Goal: Task Accomplishment & Management: Manage account settings

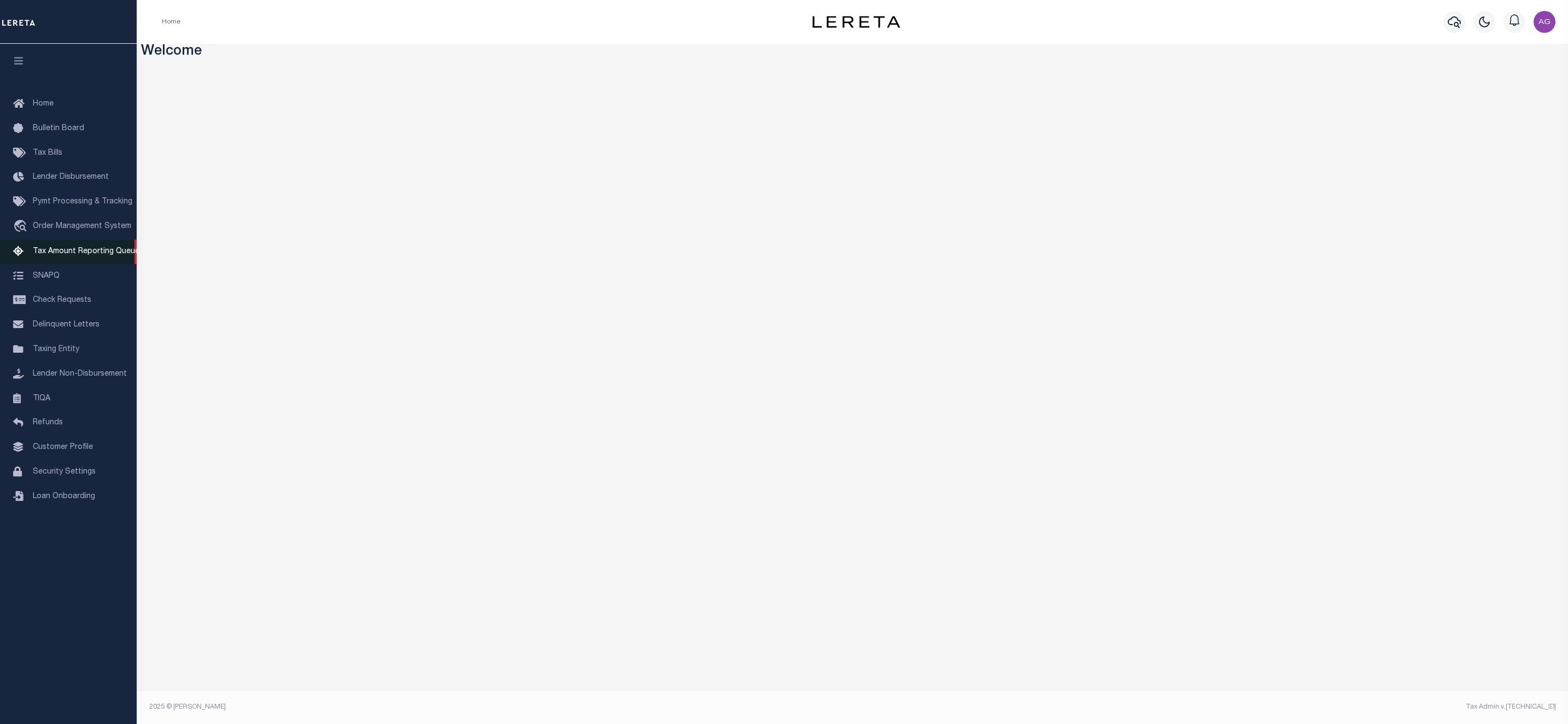
click at [90, 251] on span "Tax Amount Reporting Queue" at bounding box center [86, 251] width 107 height 8
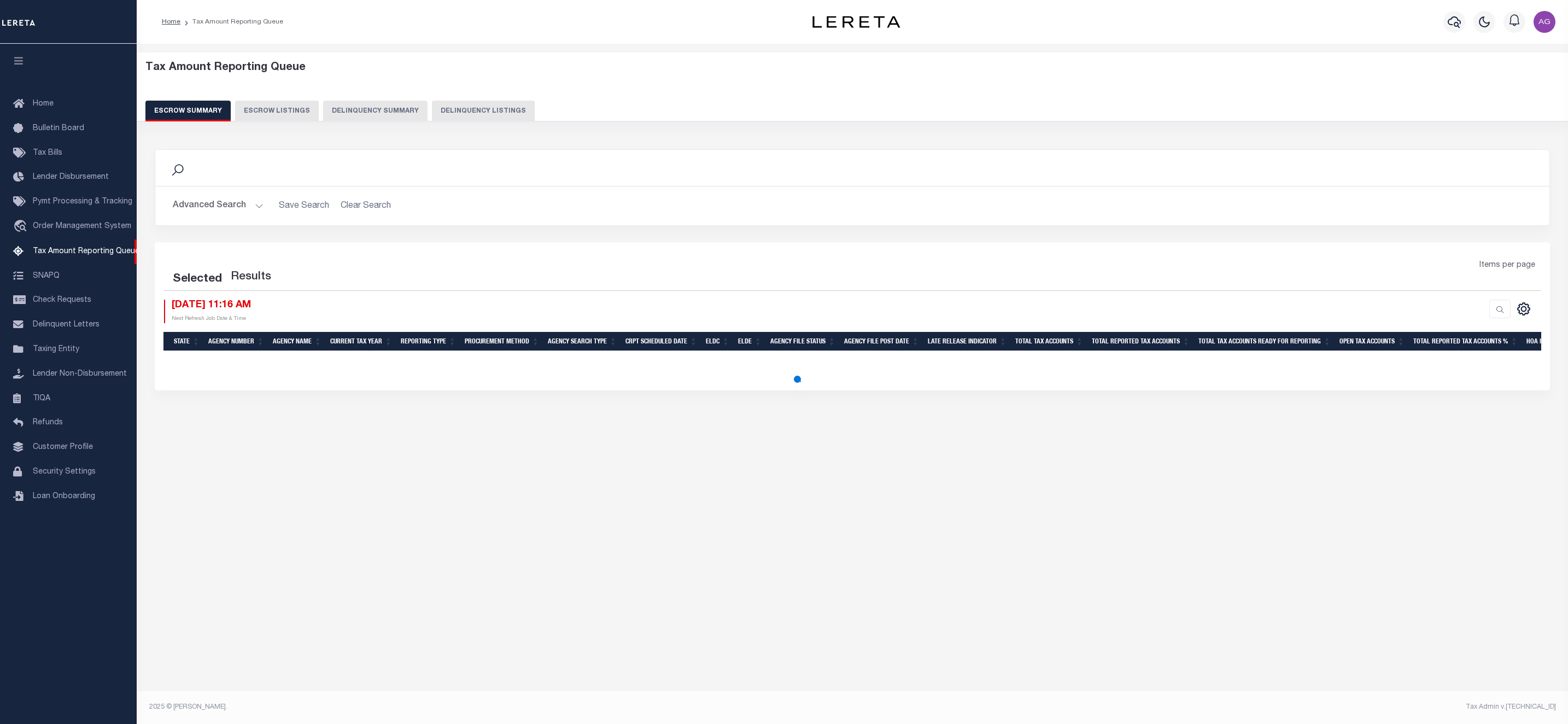
select select "100"
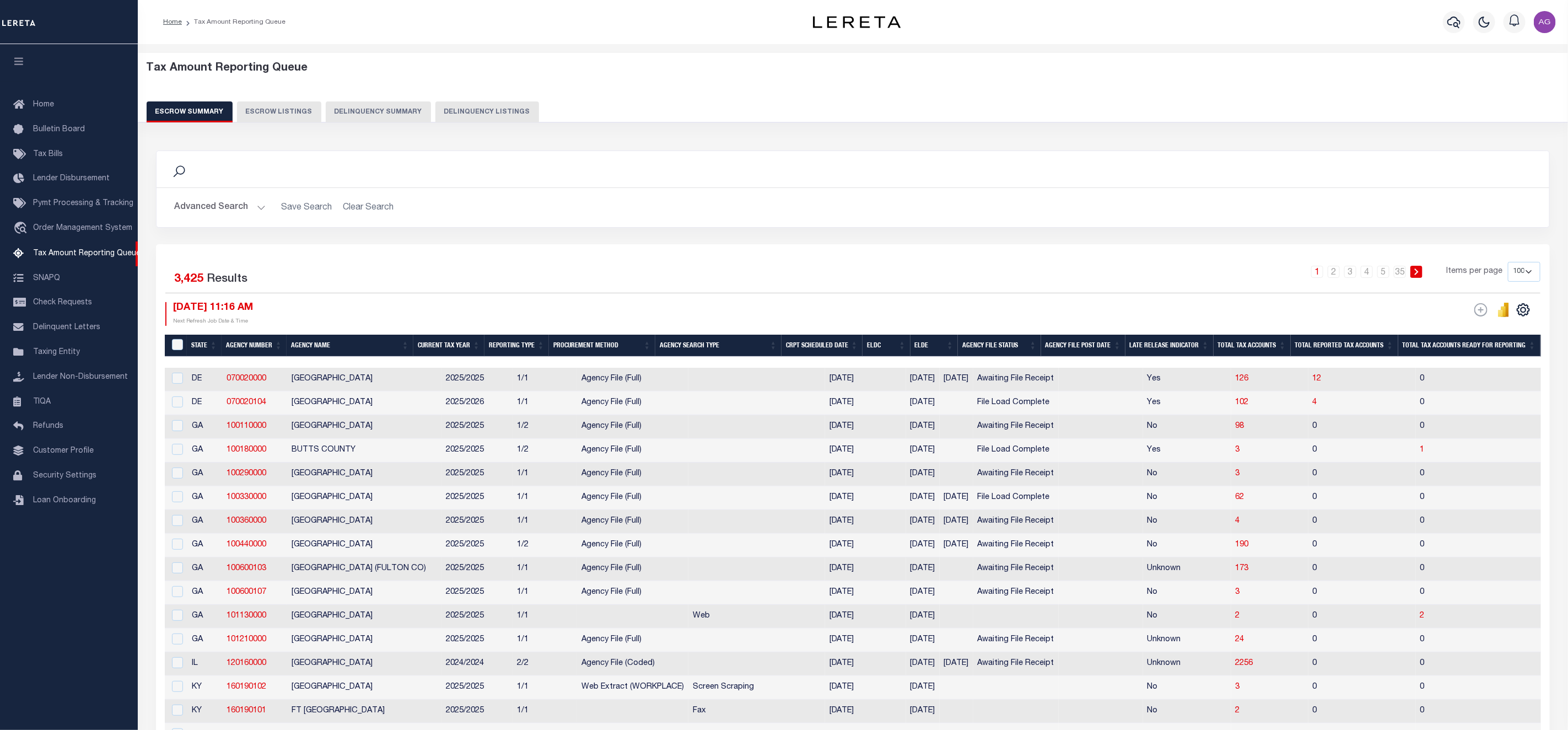
click at [390, 112] on button "Delinquency Summary" at bounding box center [379, 112] width 106 height 21
select select
select select "AnnualDelinquency"
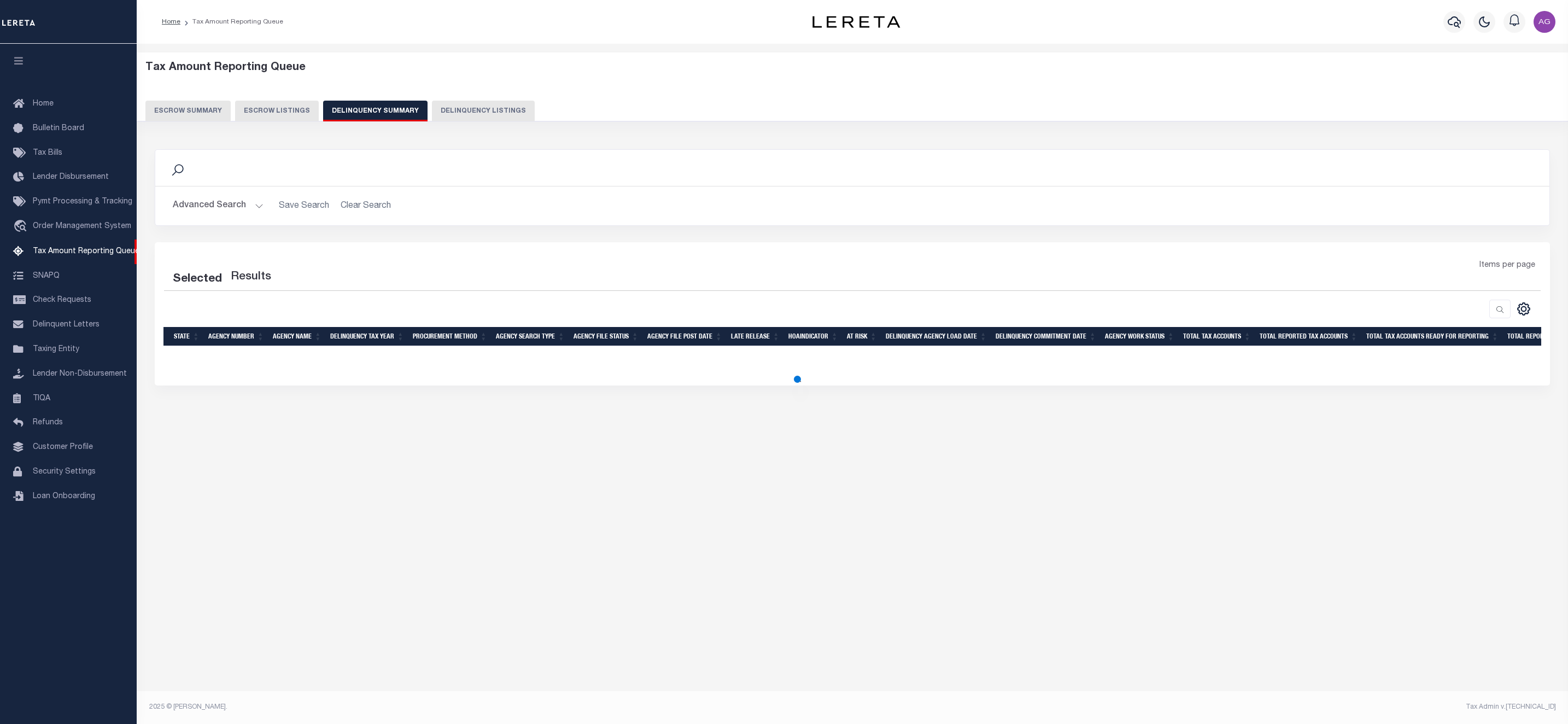
click at [236, 207] on button "Advanced Search" at bounding box center [218, 206] width 91 height 21
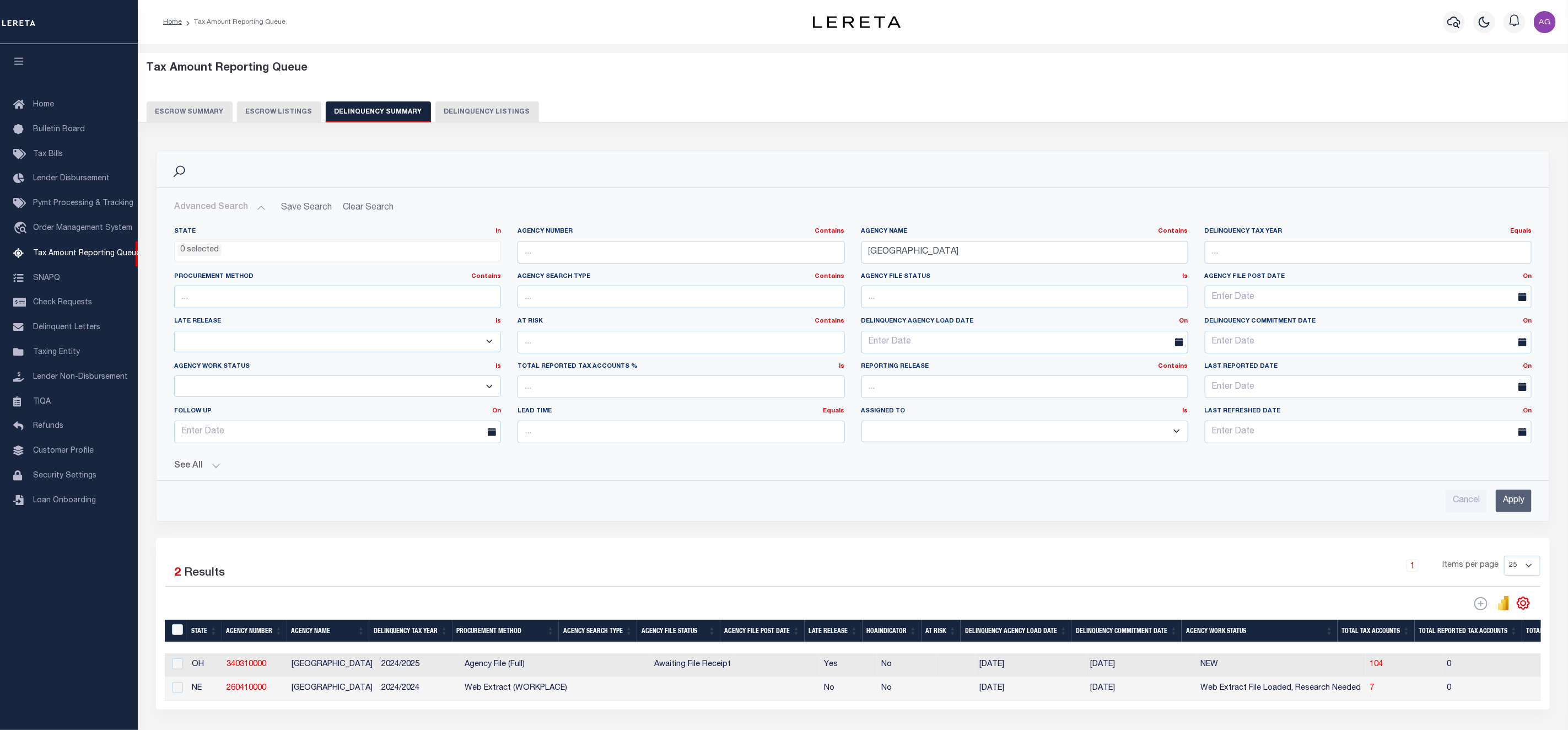
click at [204, 472] on button "See All" at bounding box center [853, 466] width 1358 height 10
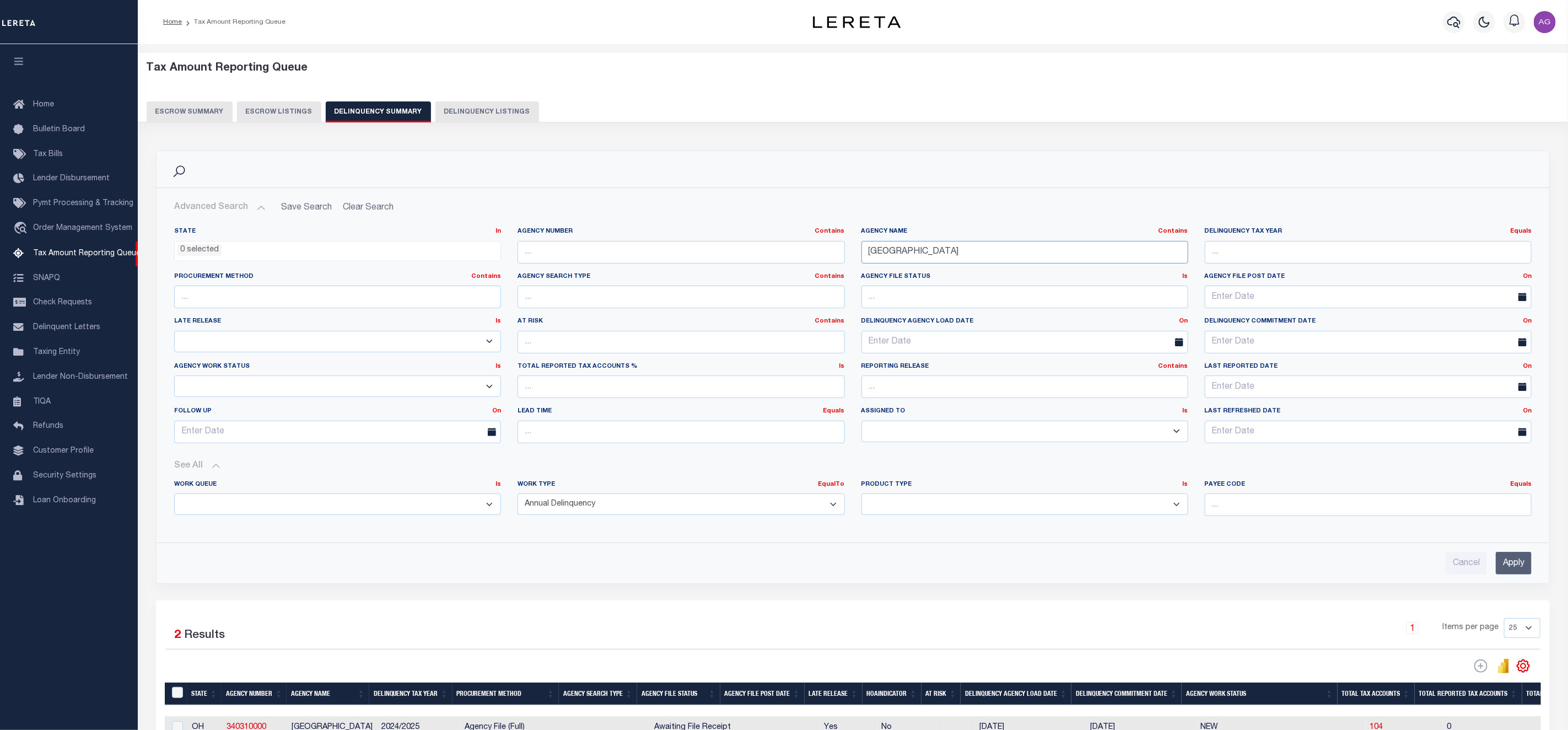
click at [966, 250] on input "HAMILTON COUNTY" at bounding box center [1025, 252] width 327 height 23
click at [1272, 511] on input "number" at bounding box center [1368, 505] width 327 height 23
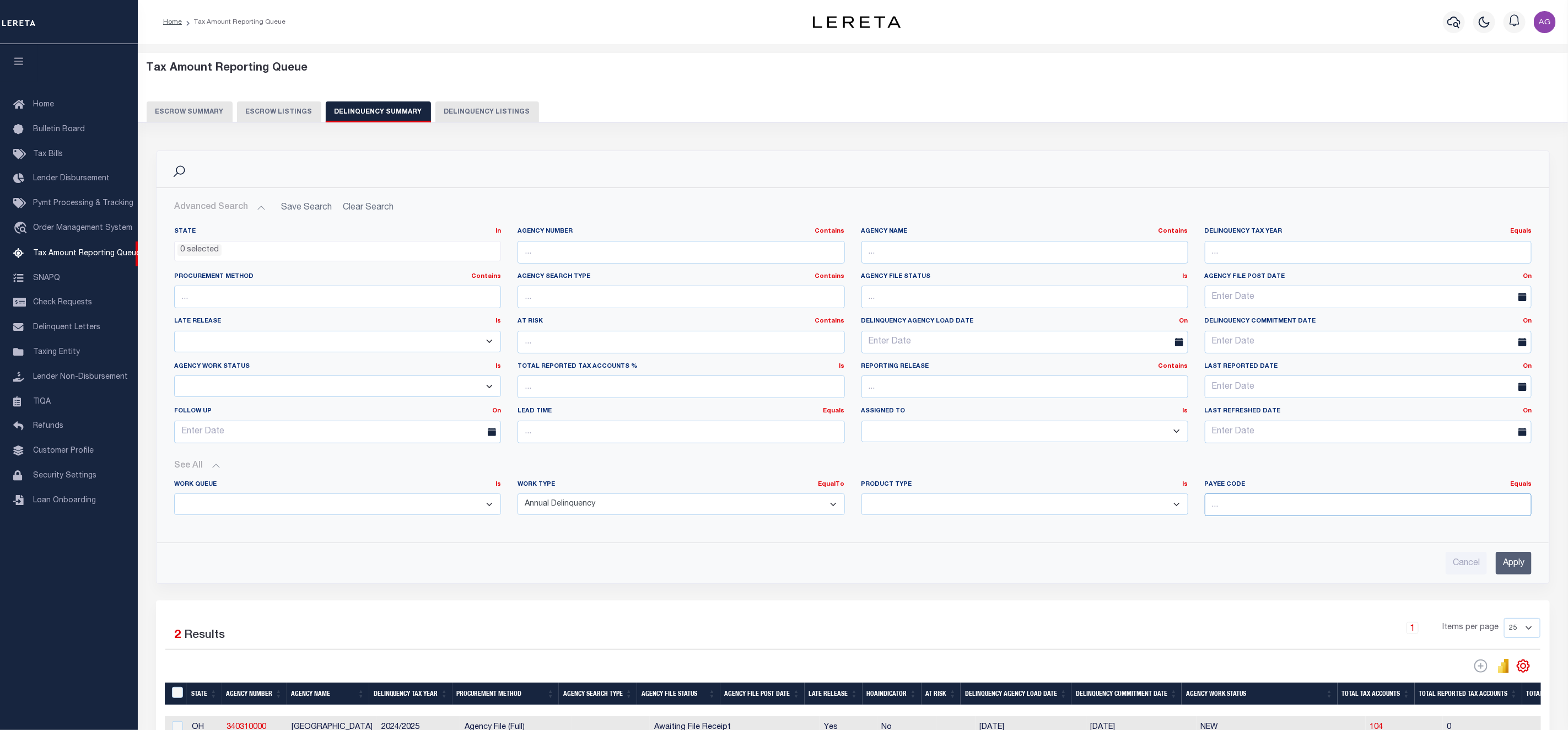
paste input "4200341001"
type input "4200341001"
click at [1521, 572] on input "Apply" at bounding box center [1514, 563] width 36 height 23
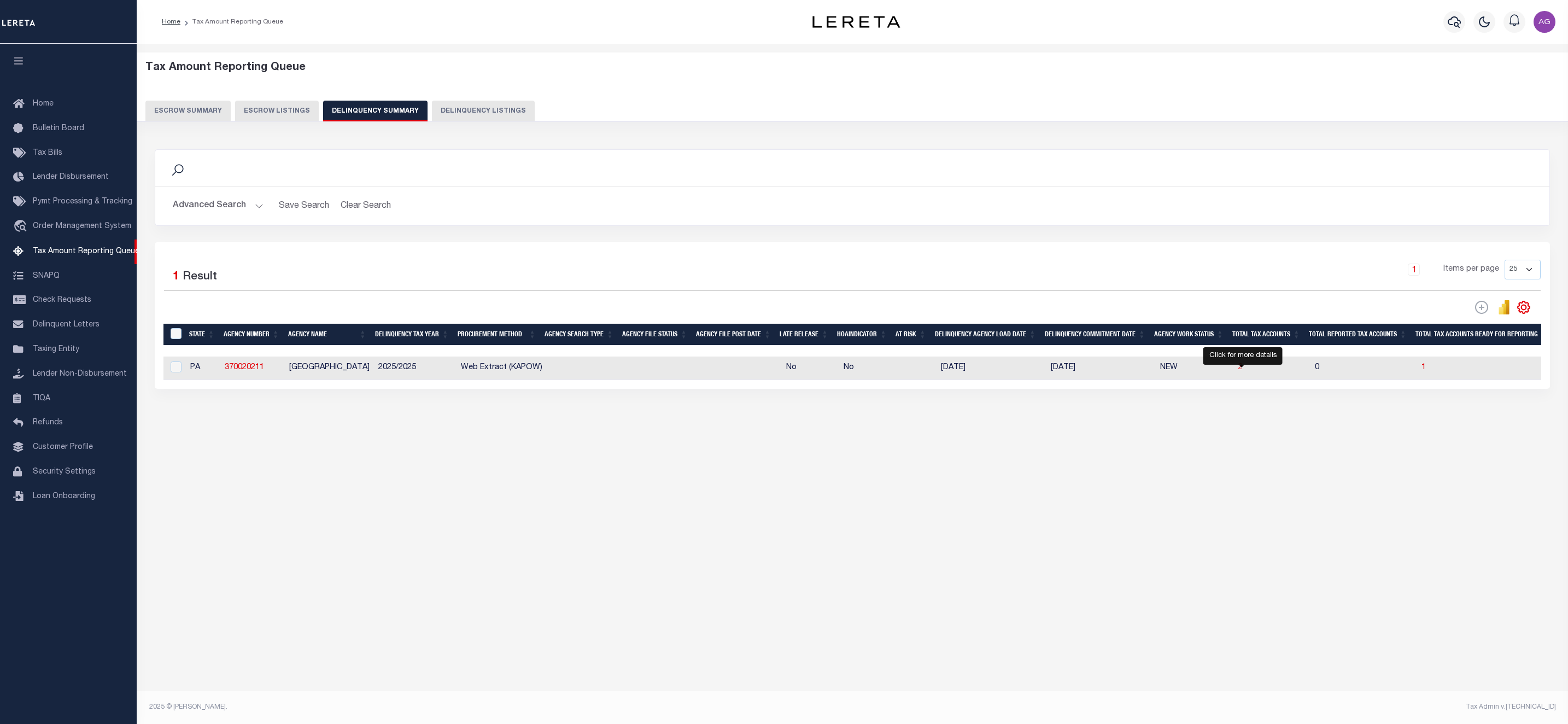
click at [1242, 371] on span "2" at bounding box center [1240, 367] width 4 height 8
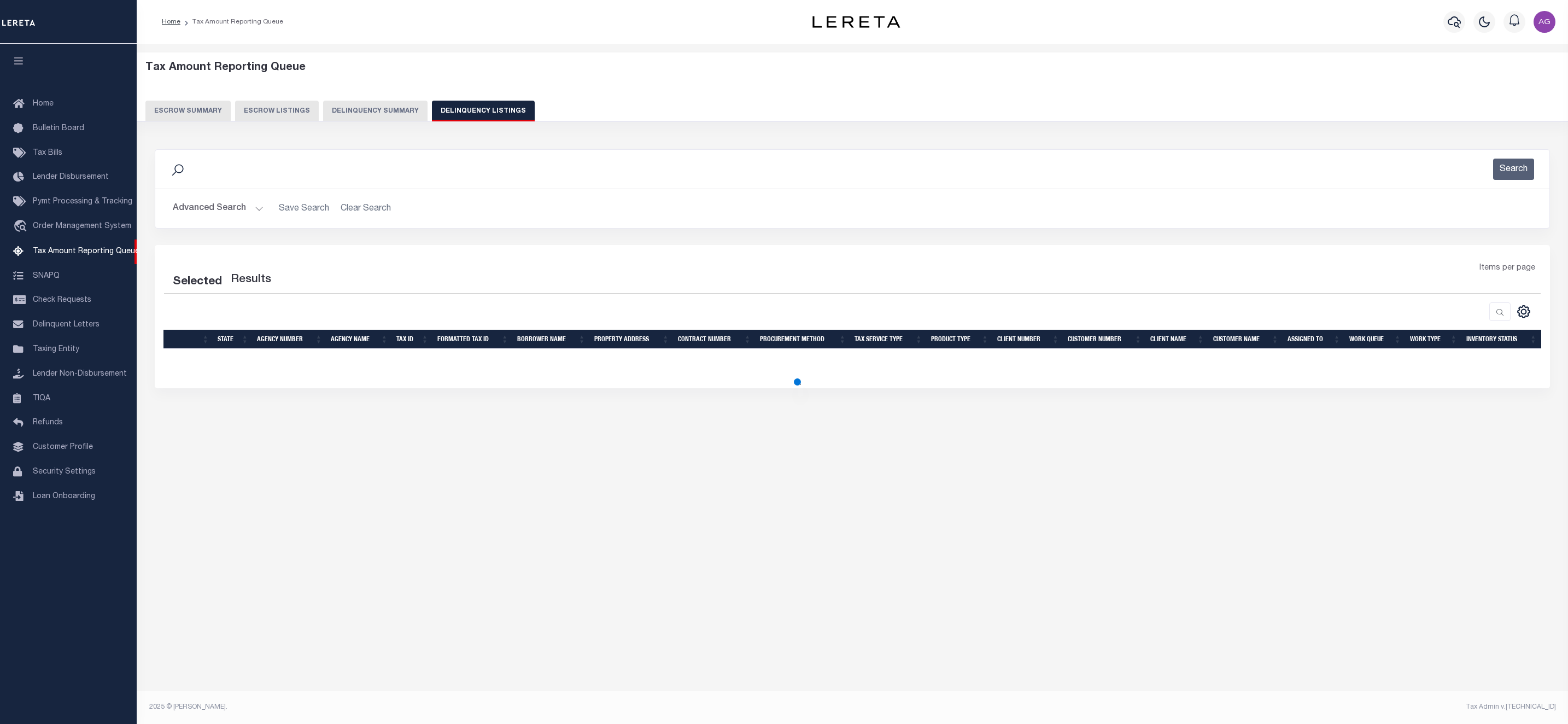
select select "100"
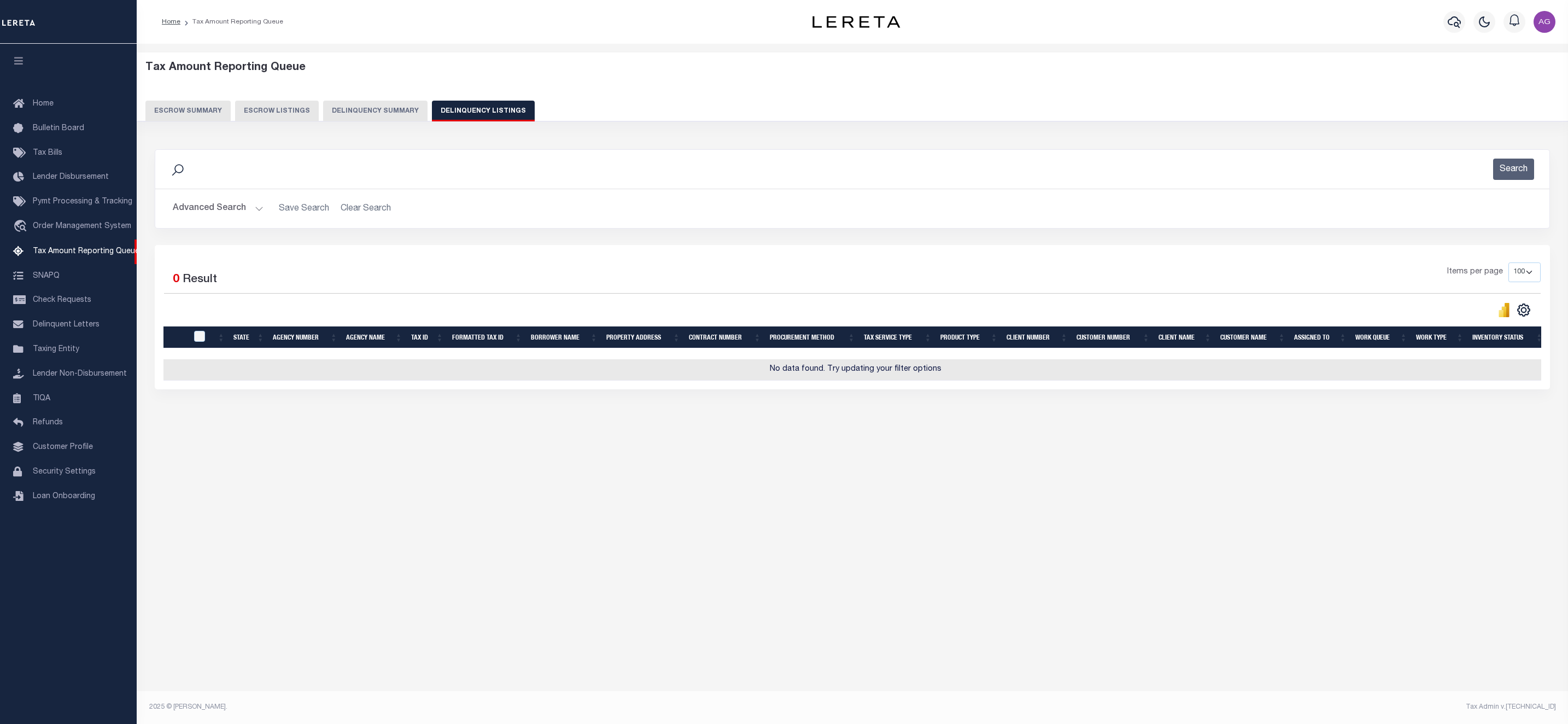
click at [388, 116] on button "Delinquency Summary" at bounding box center [376, 111] width 105 height 21
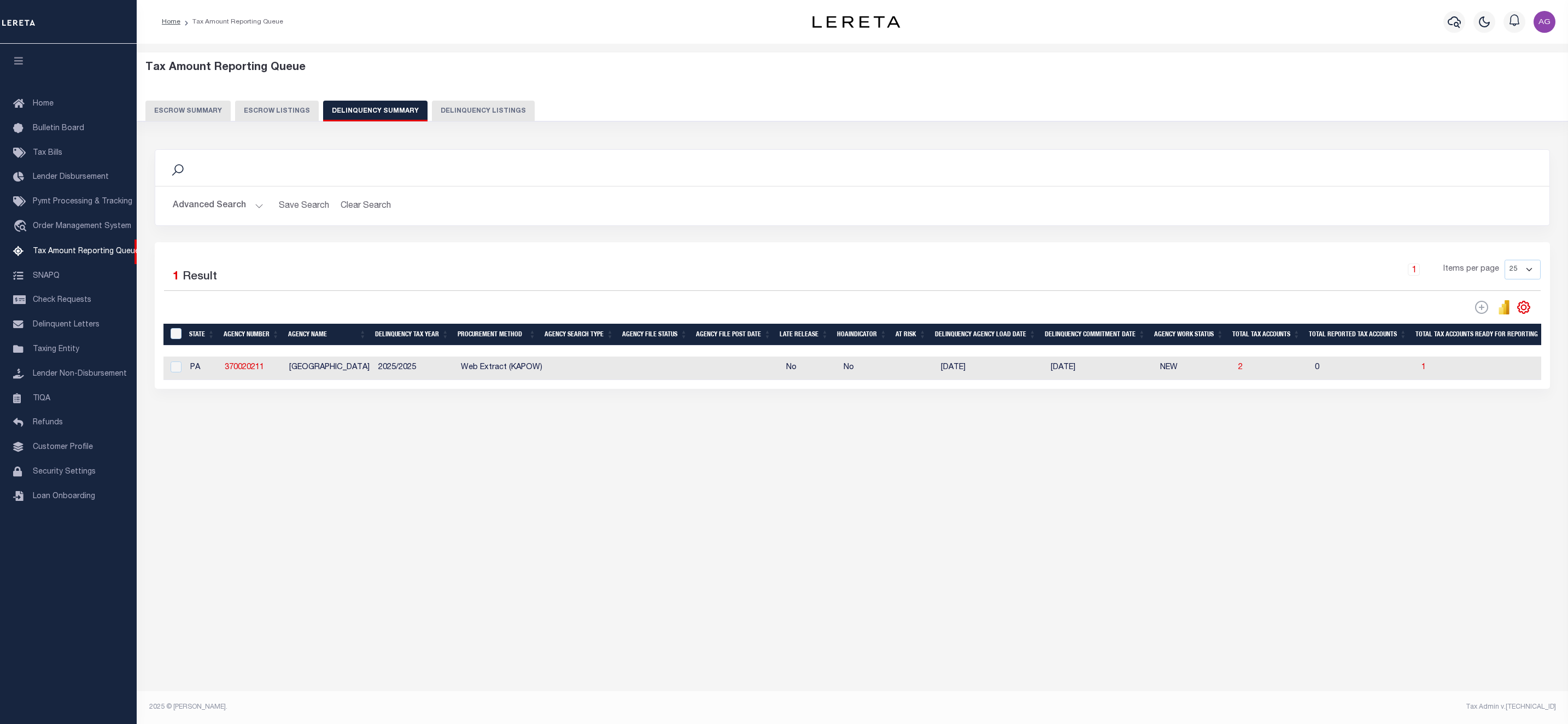
click at [1240, 378] on td "2" at bounding box center [1272, 368] width 77 height 24
checkbox input "true"
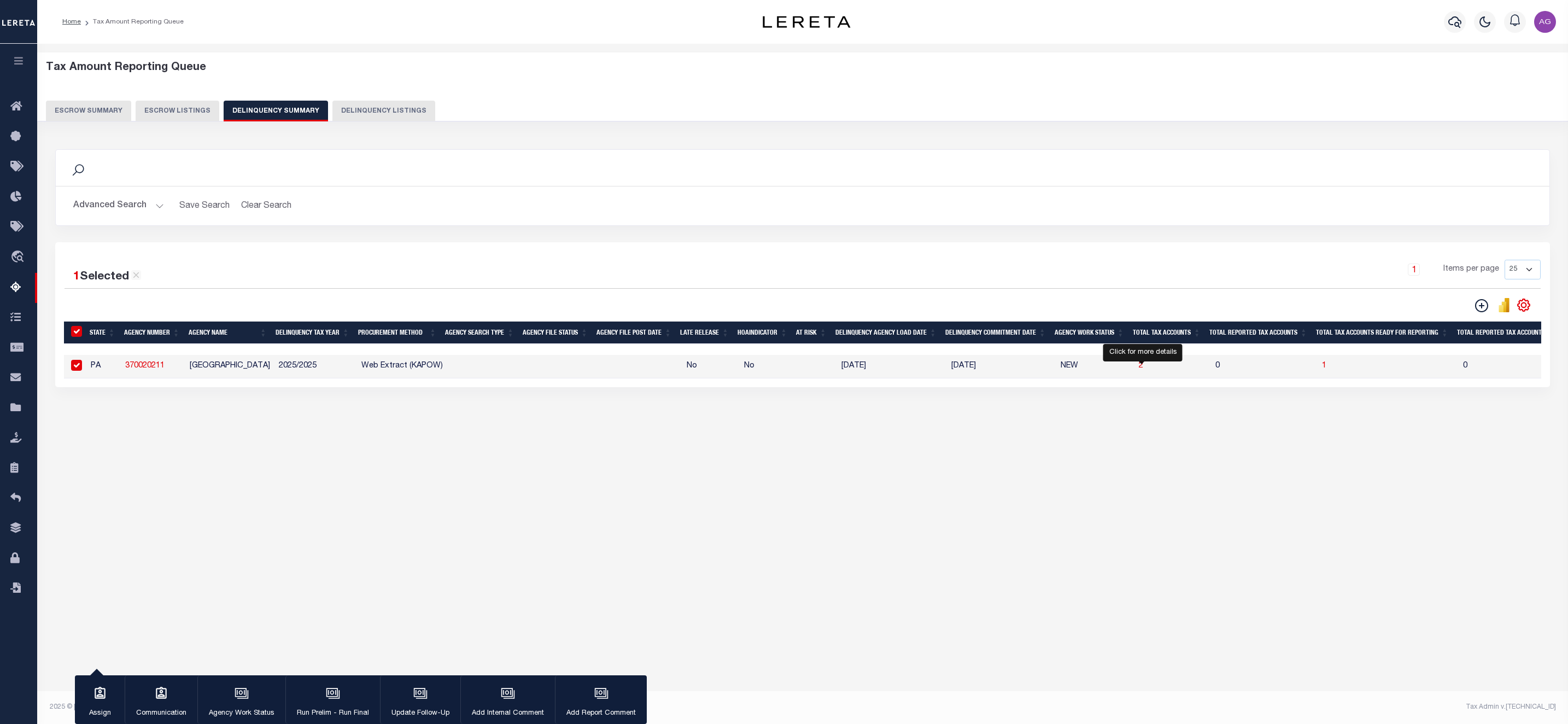
click at [1140, 369] on span "2" at bounding box center [1141, 366] width 4 height 8
select select "100"
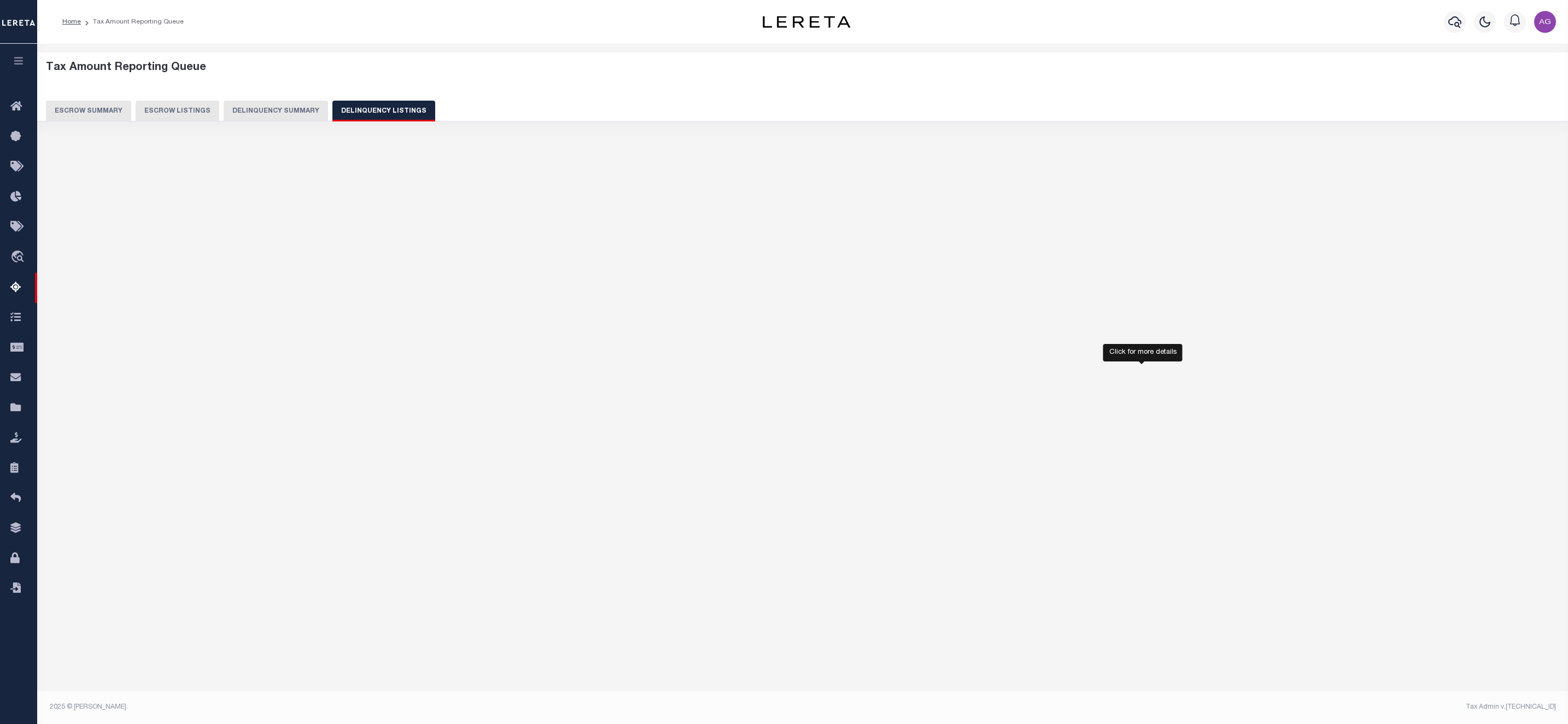
select select "100"
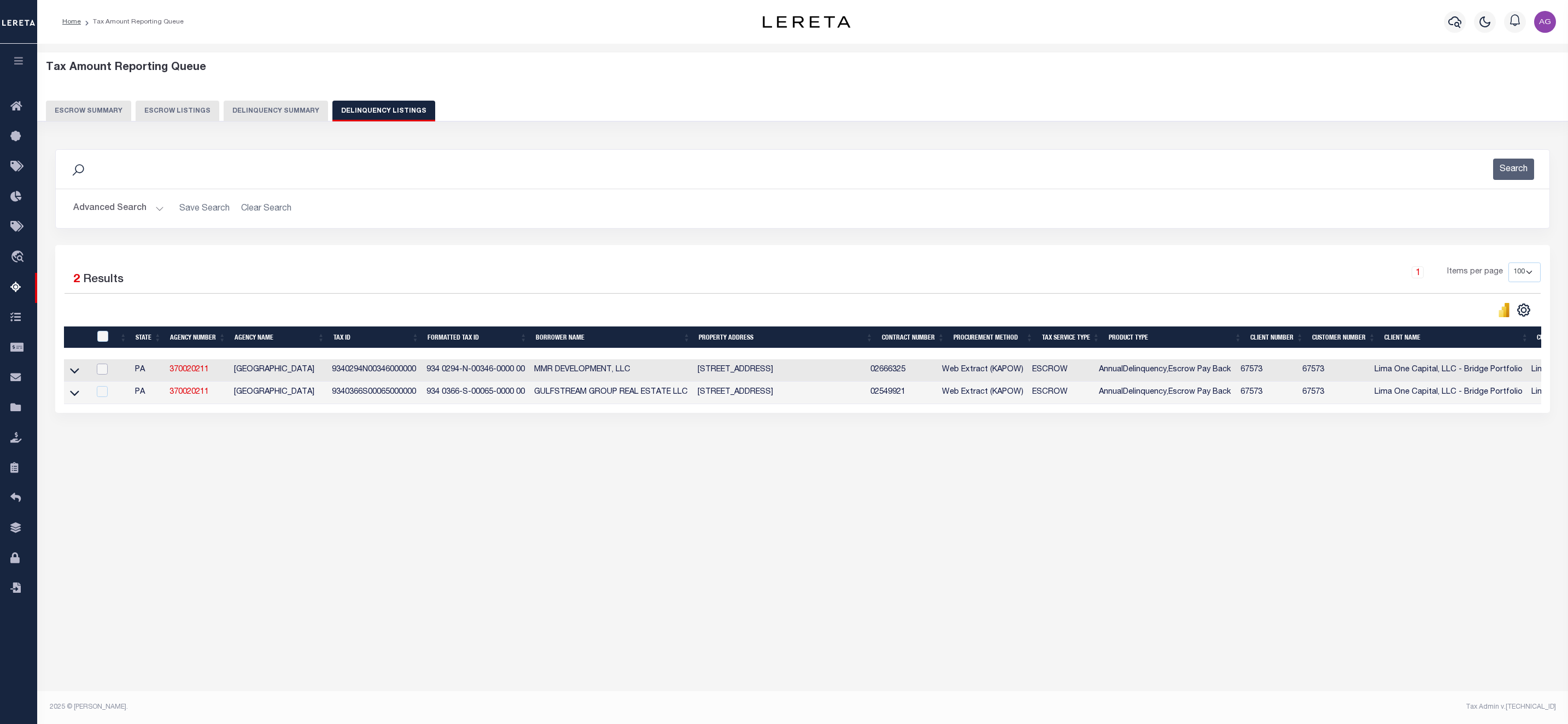
click at [97, 373] on input "checkbox" at bounding box center [102, 369] width 11 height 11
checkbox input "true"
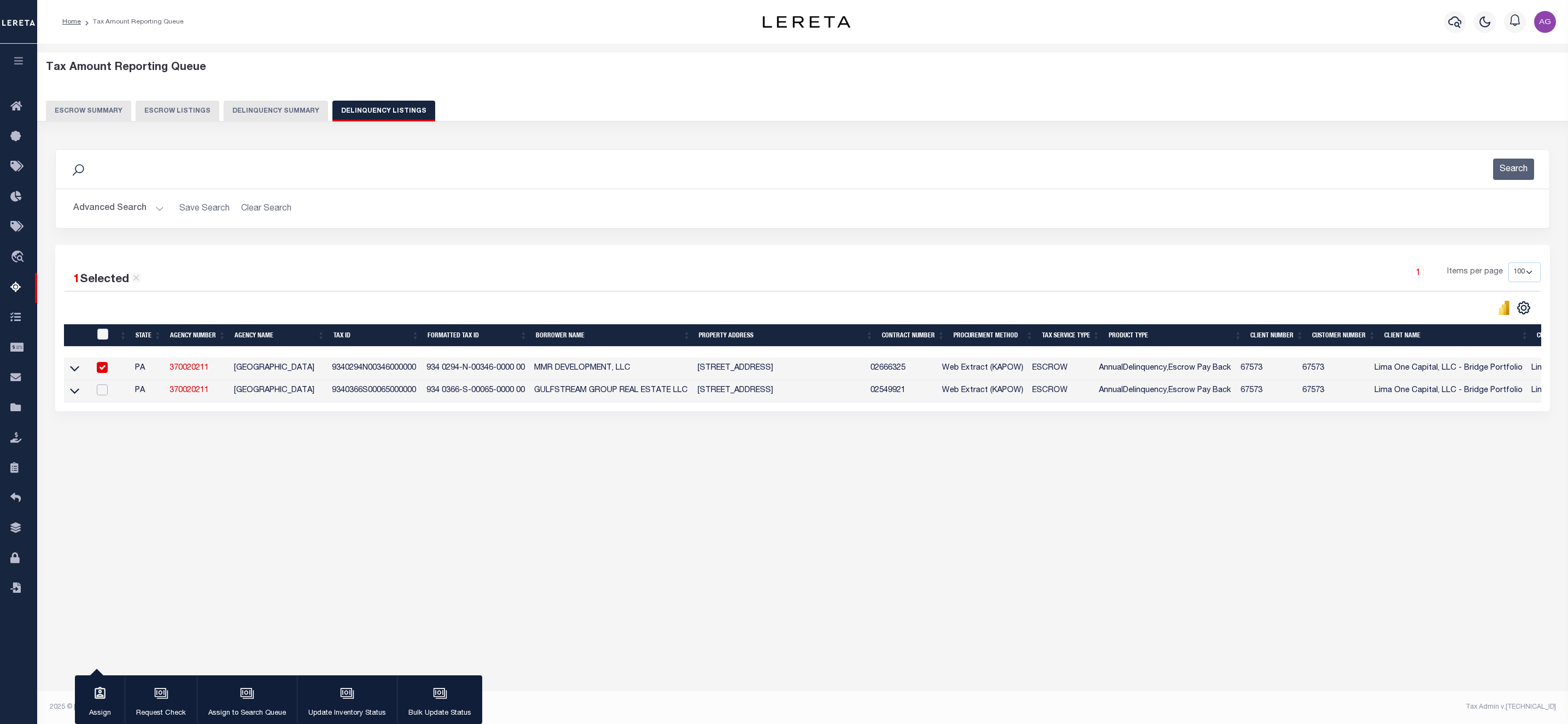
click at [102, 395] on input "checkbox" at bounding box center [102, 390] width 11 height 11
checkbox input "true"
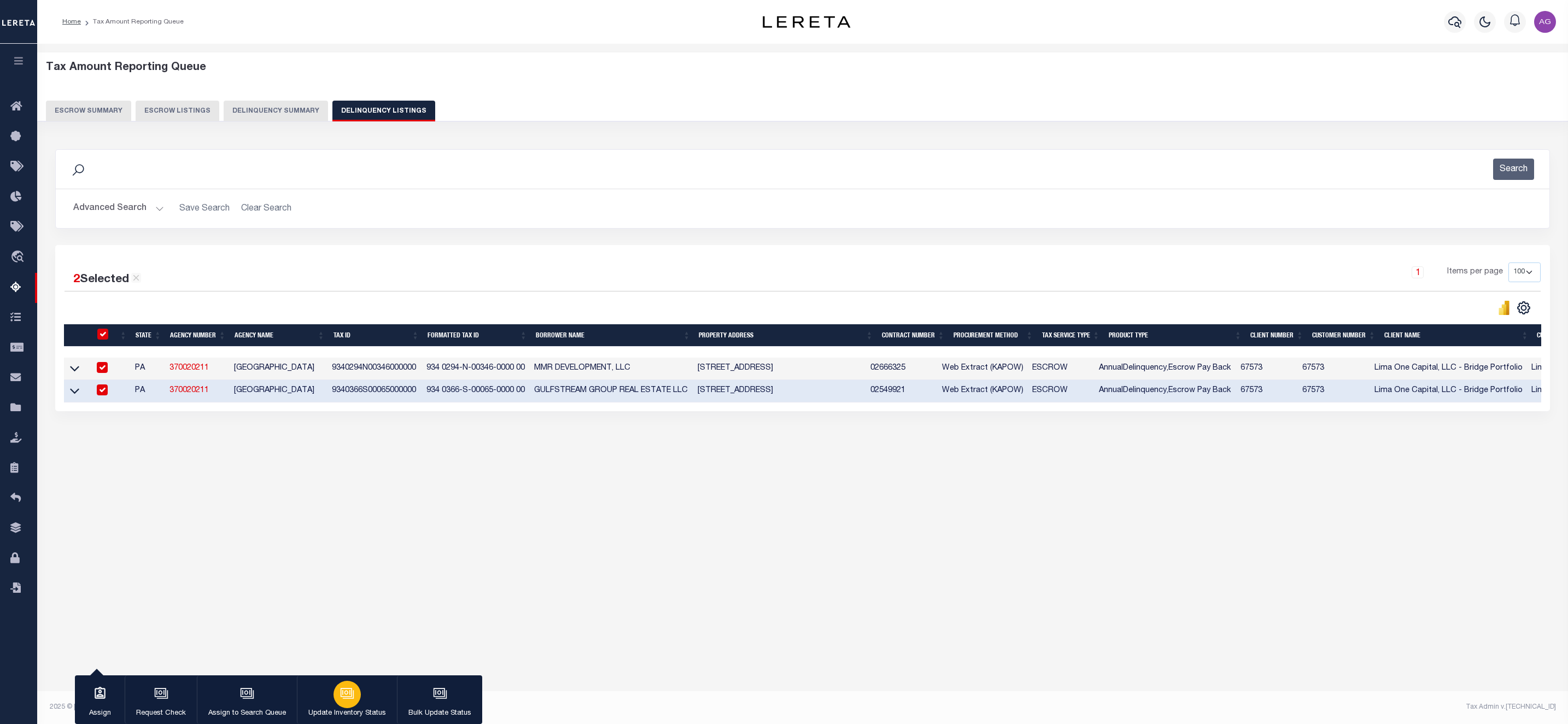
click at [341, 689] on icon "button" at bounding box center [346, 692] width 12 height 9
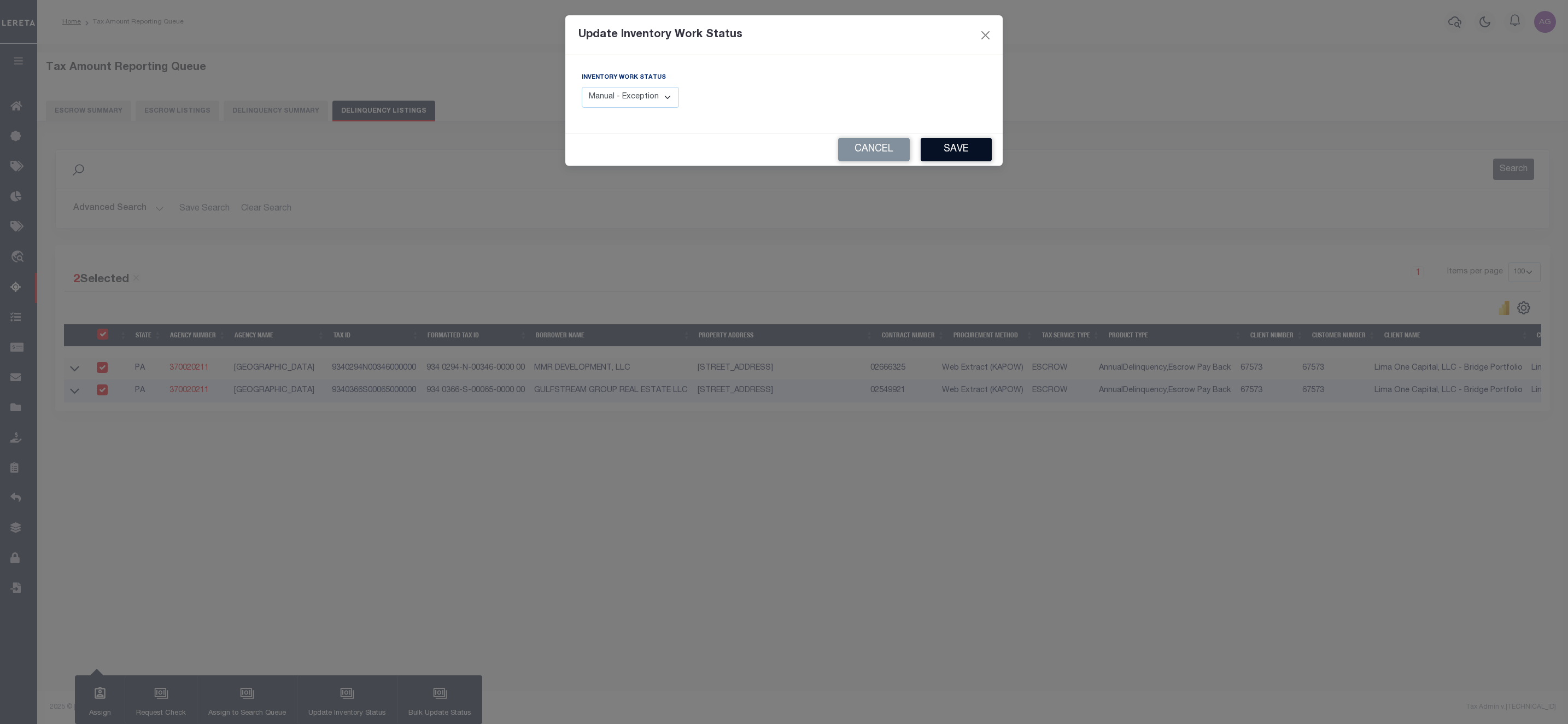
click at [955, 143] on button "Save" at bounding box center [956, 149] width 71 height 24
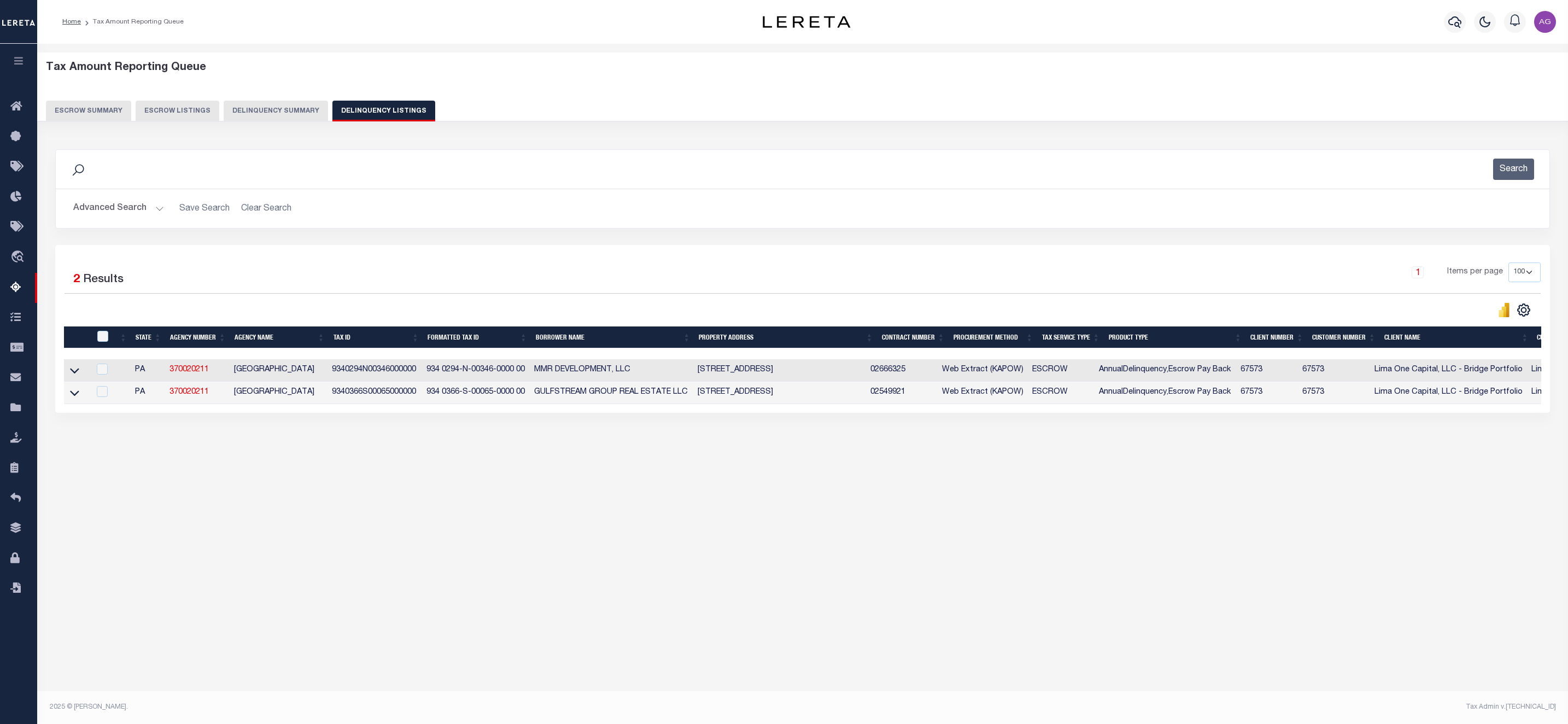
click at [484, 427] on div "Data sync process is currently running, you may face some response delays. Sear…" at bounding box center [803, 292] width 1510 height 308
click at [71, 399] on icon at bounding box center [74, 393] width 9 height 12
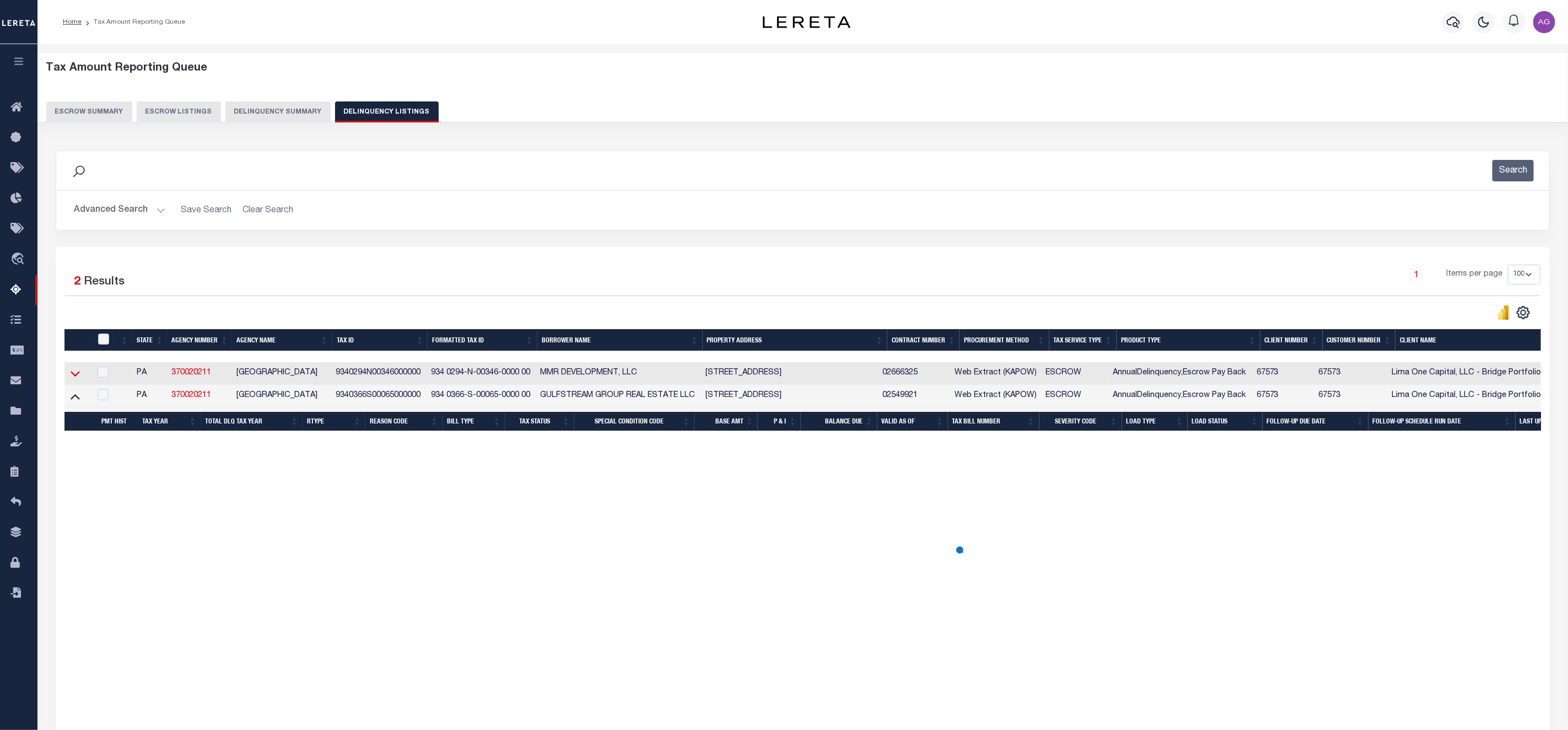
click at [77, 375] on icon at bounding box center [75, 373] width 9 height 12
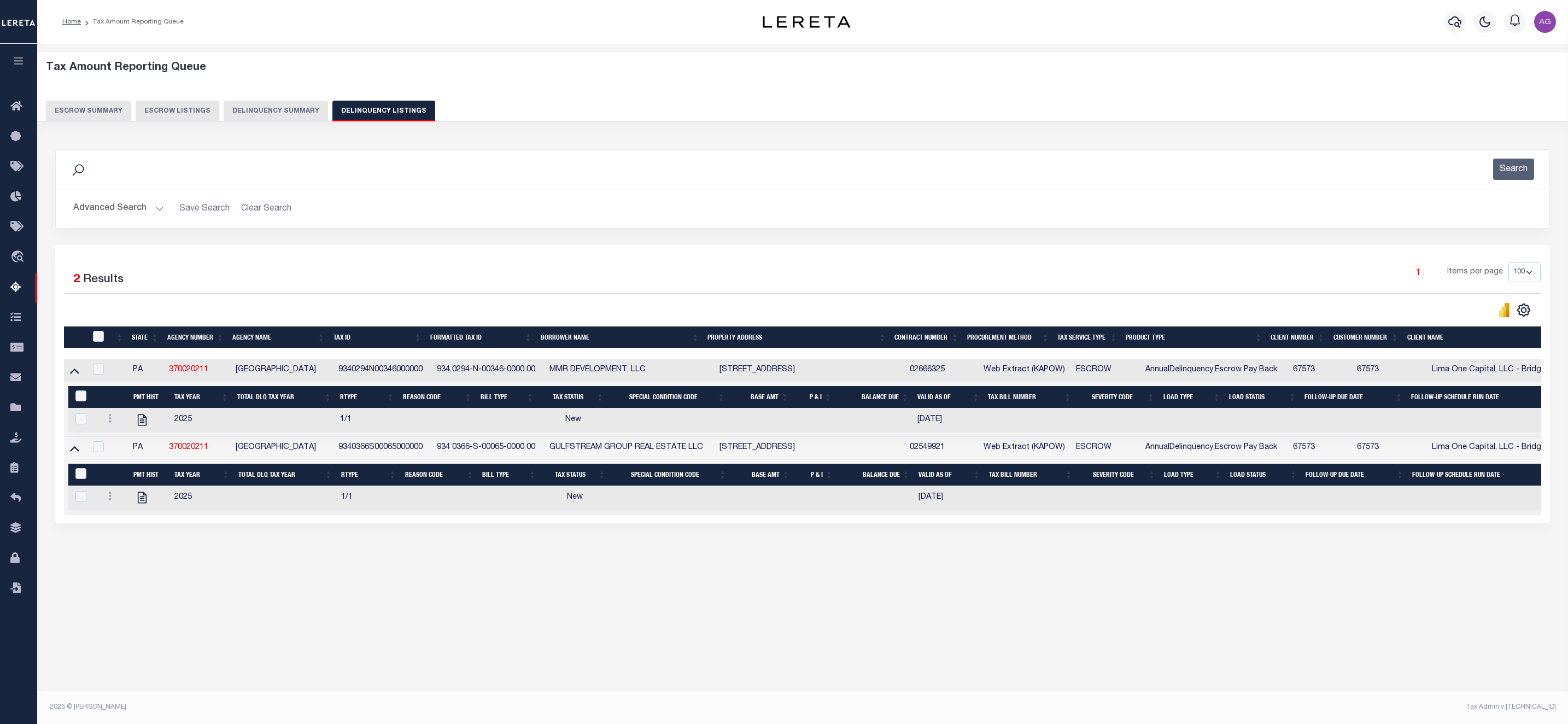
click at [527, 583] on div "Tax Amount Reporting Queue Escrow Summary Escrow Listings In" at bounding box center [802, 322] width 1524 height 535
drag, startPoint x: 338, startPoint y: 371, endPoint x: 428, endPoint y: 370, distance: 90.0
click at [428, 370] on td "9340294N00346000000" at bounding box center [383, 370] width 99 height 23
checkbox input "false"
checkbox input "true"
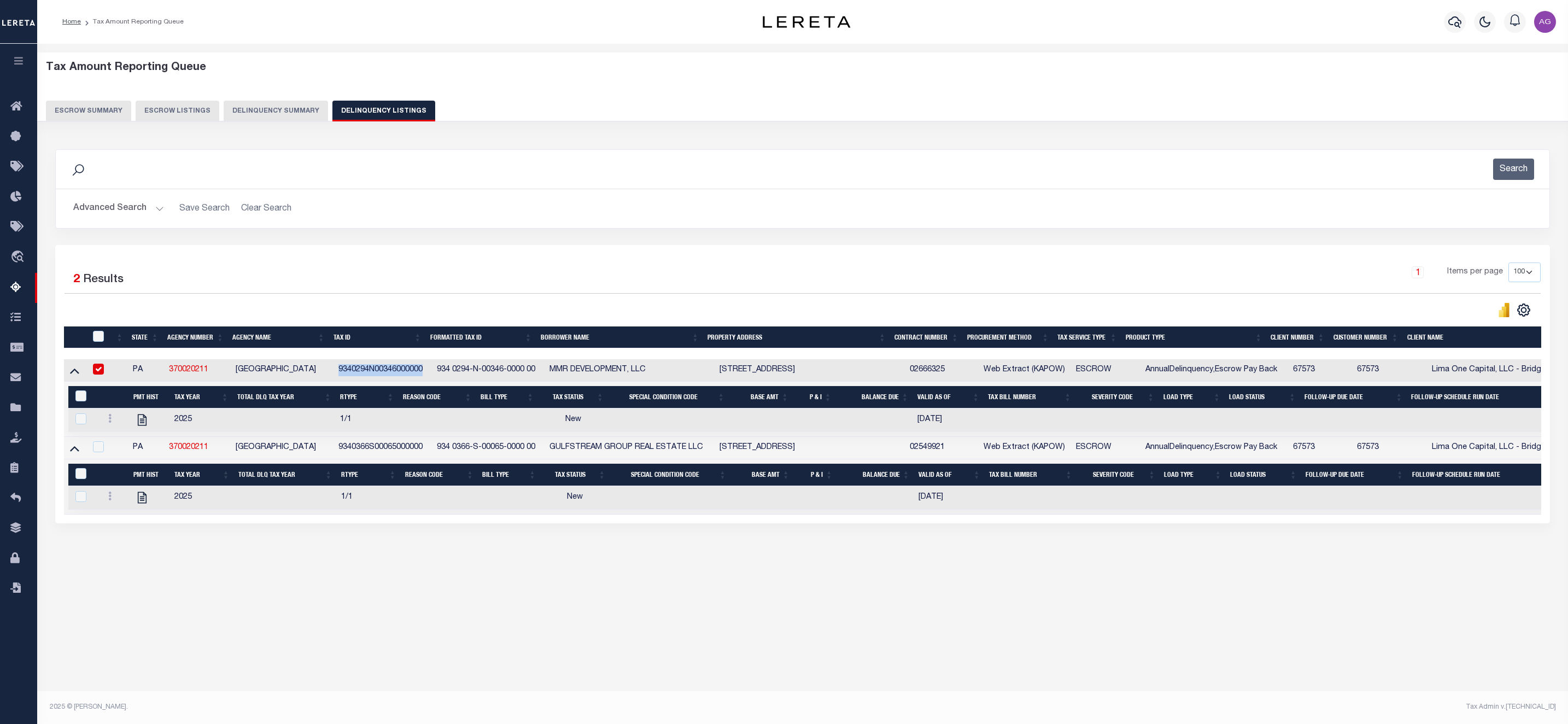
copy td "9340294N00346000000"
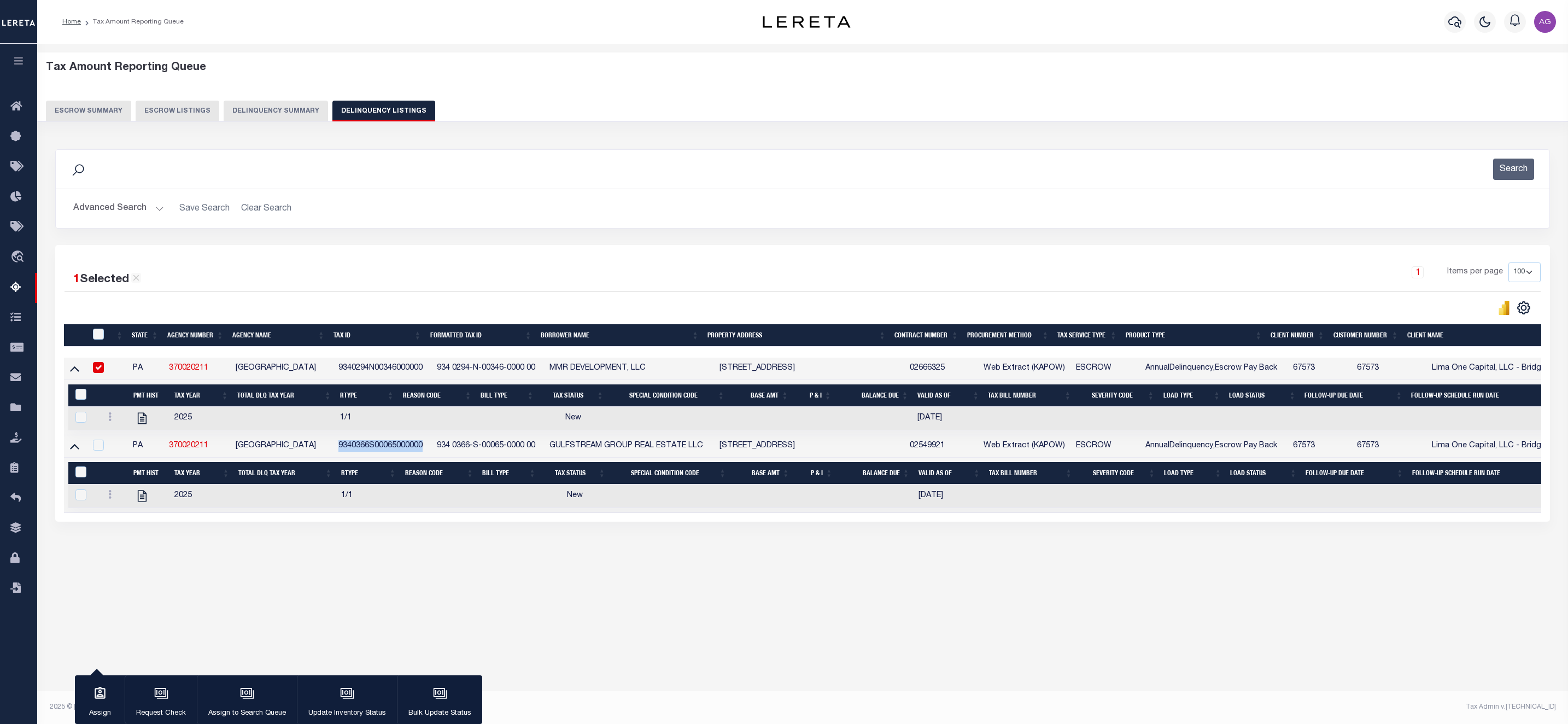
drag, startPoint x: 338, startPoint y: 449, endPoint x: 427, endPoint y: 451, distance: 89.0
click at [427, 451] on td "9340366S00065000000" at bounding box center [383, 446] width 99 height 23
checkbox input "true"
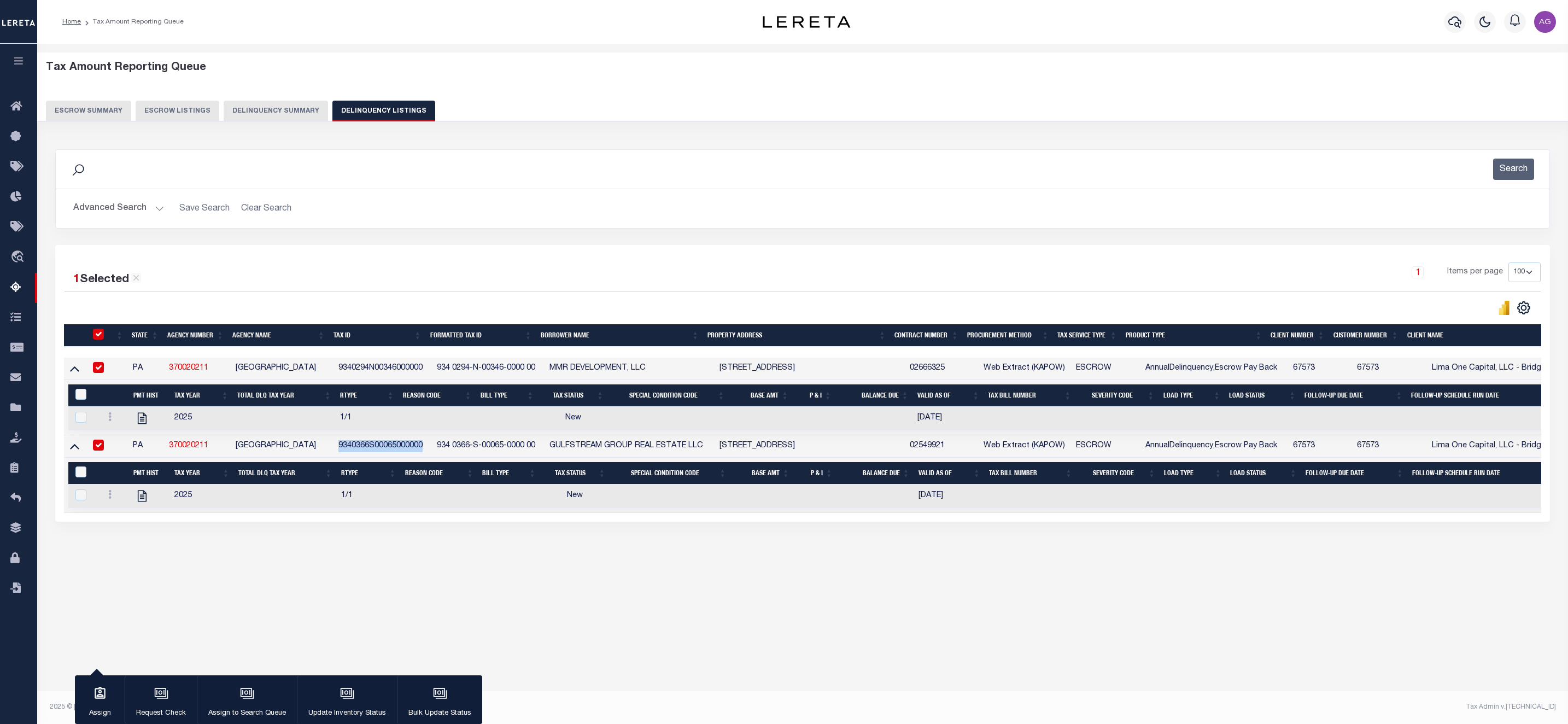
copy td "9340366S00065000000"
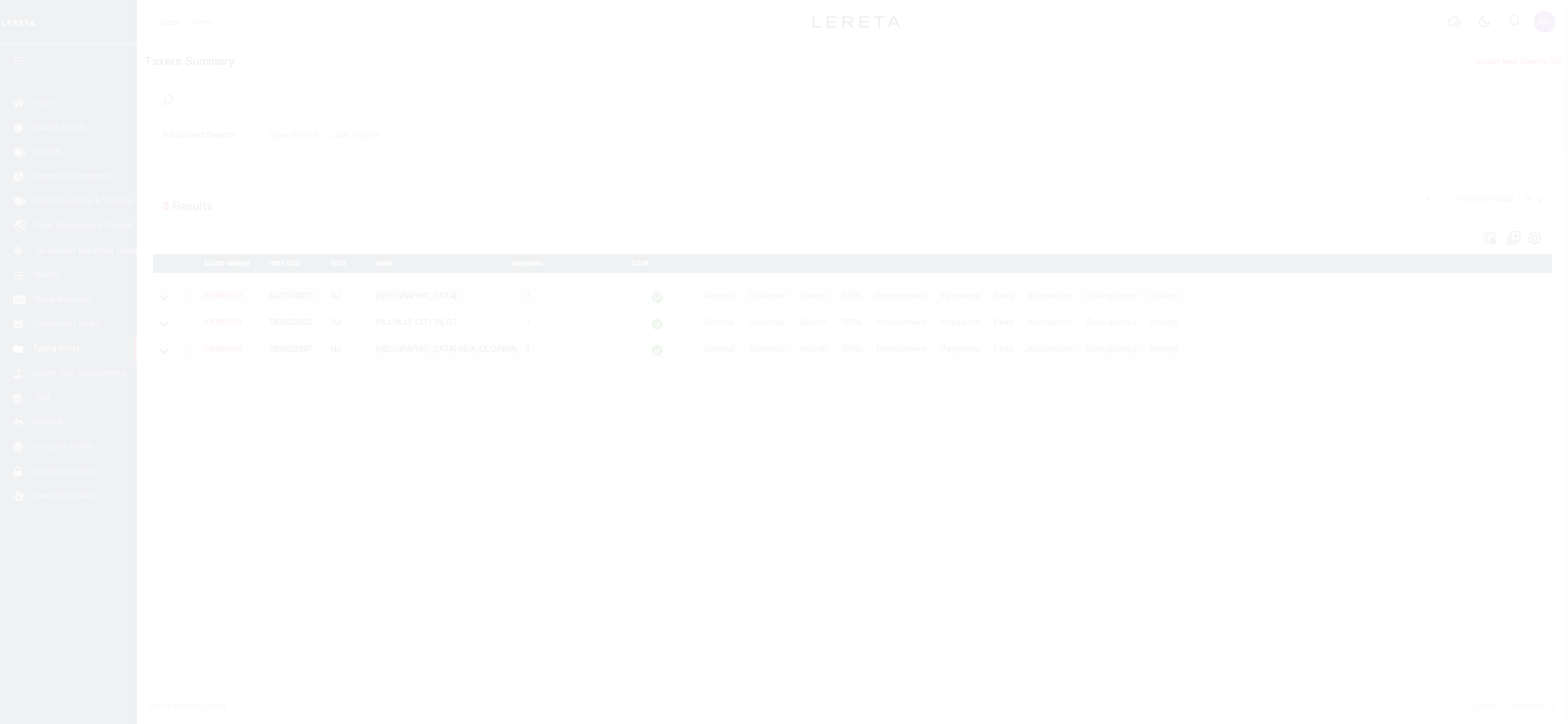
select select
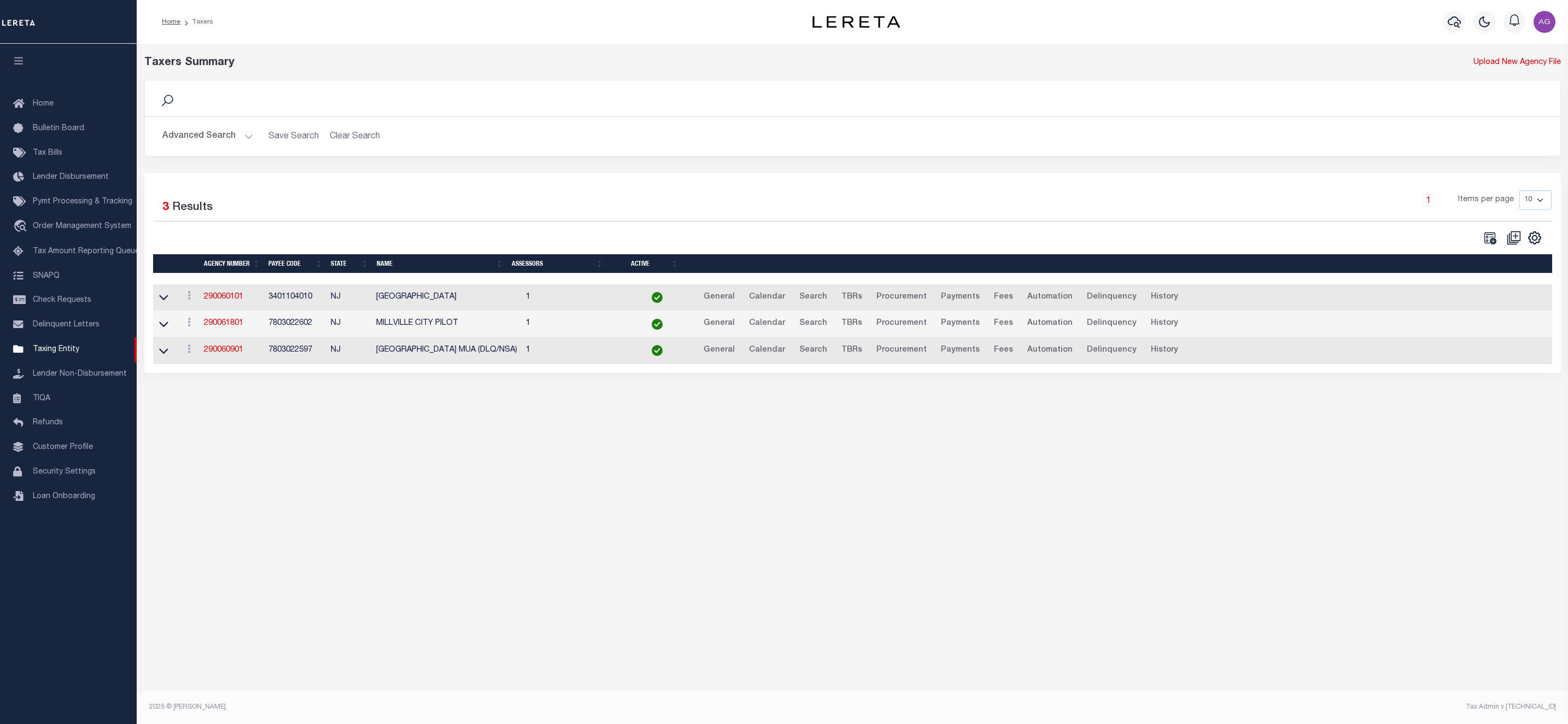
click at [206, 147] on button "Advanced Search" at bounding box center [208, 136] width 91 height 21
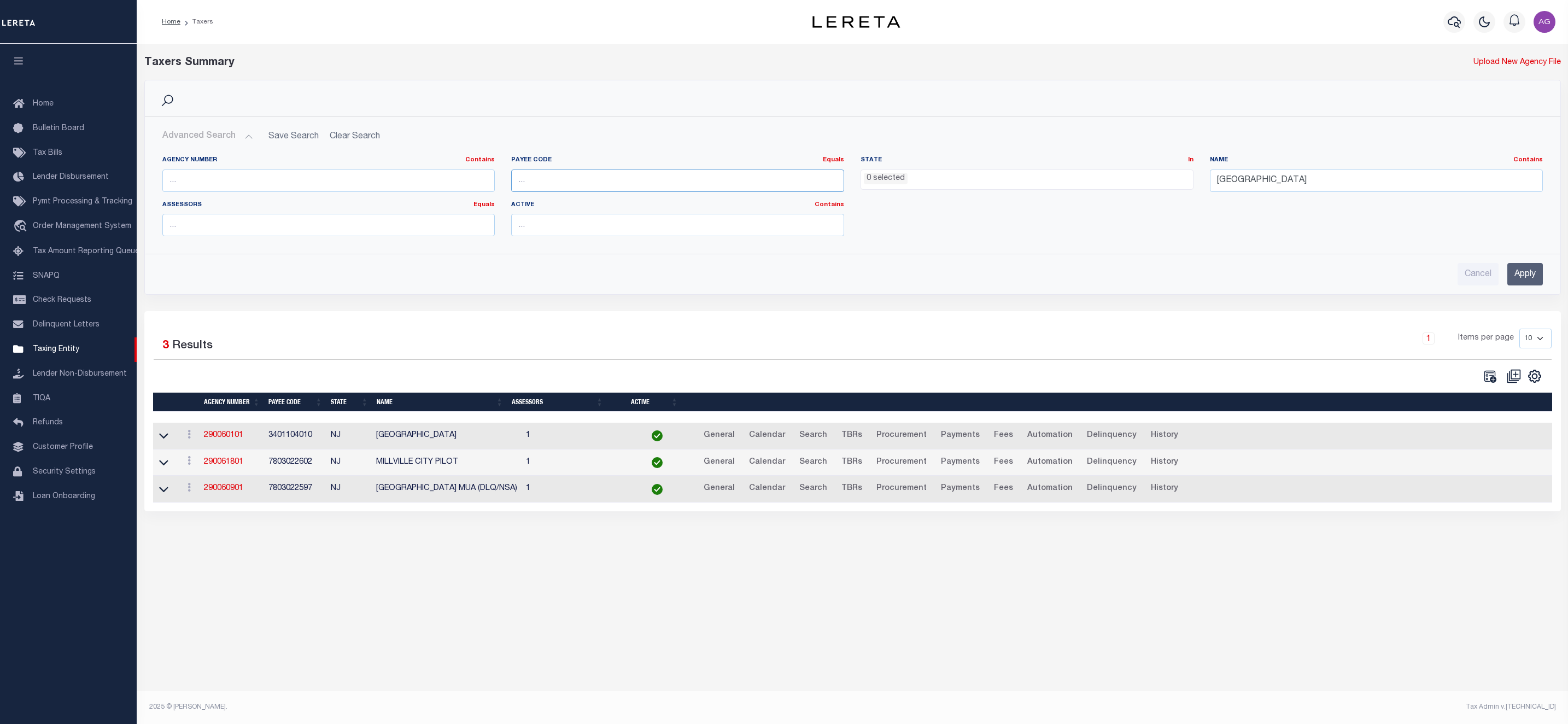
click at [534, 172] on input "number" at bounding box center [677, 180] width 333 height 23
paste input "4200341001"
type input "4200341001"
click at [1525, 276] on input "Apply" at bounding box center [1525, 274] width 35 height 23
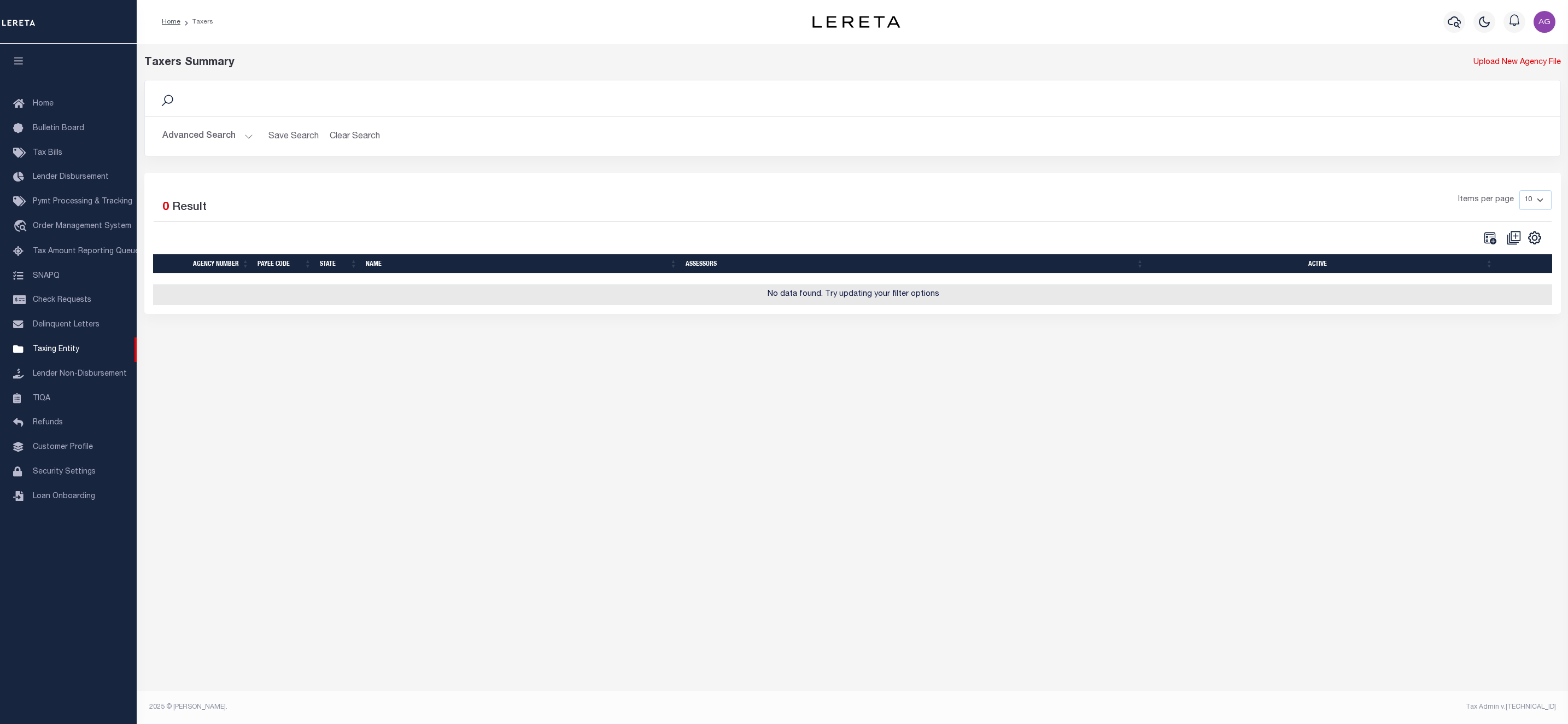
click at [201, 128] on button "Advanced Search" at bounding box center [208, 136] width 91 height 21
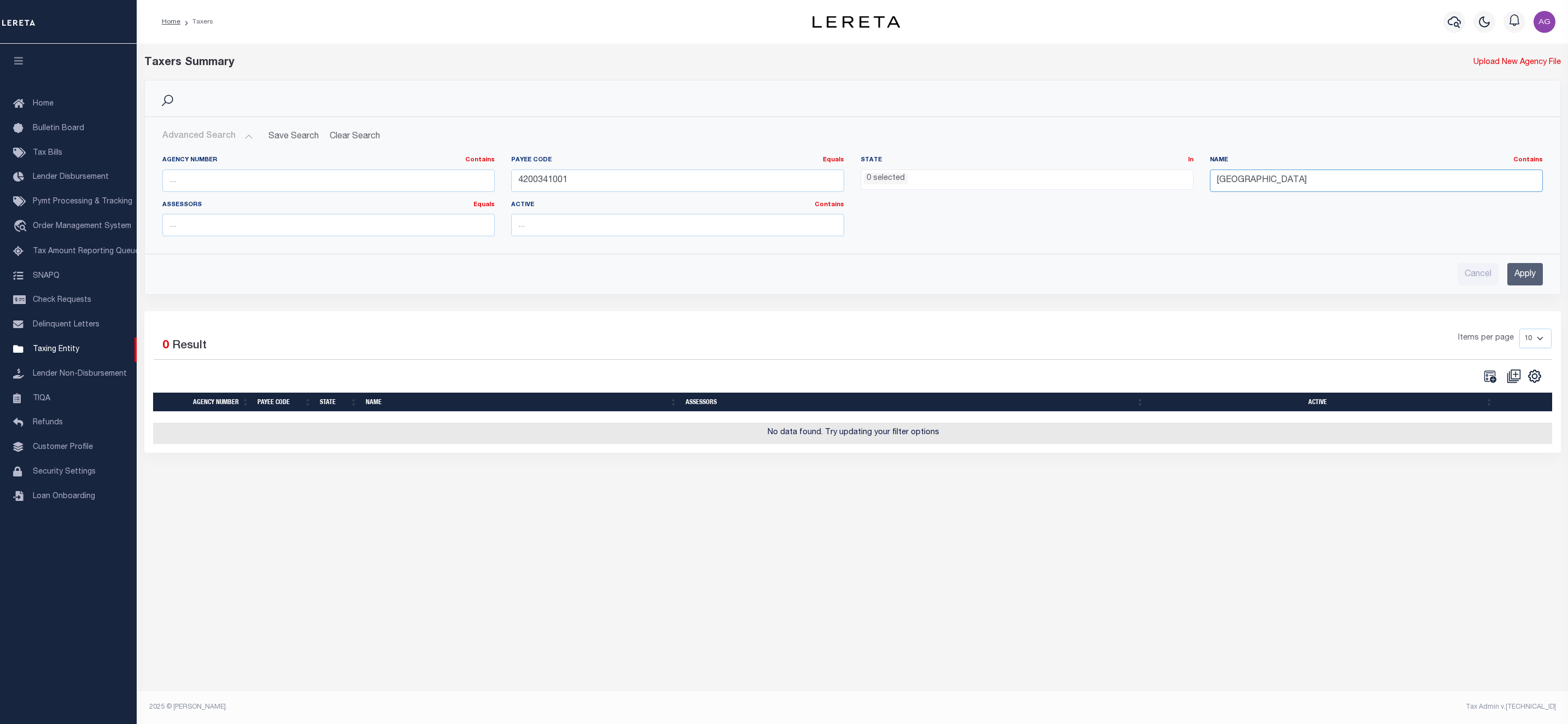
click at [1253, 175] on input "MILLVILLE CITY" at bounding box center [1376, 180] width 333 height 23
click at [1359, 180] on input "MILLVILLE CITY" at bounding box center [1376, 180] width 333 height 23
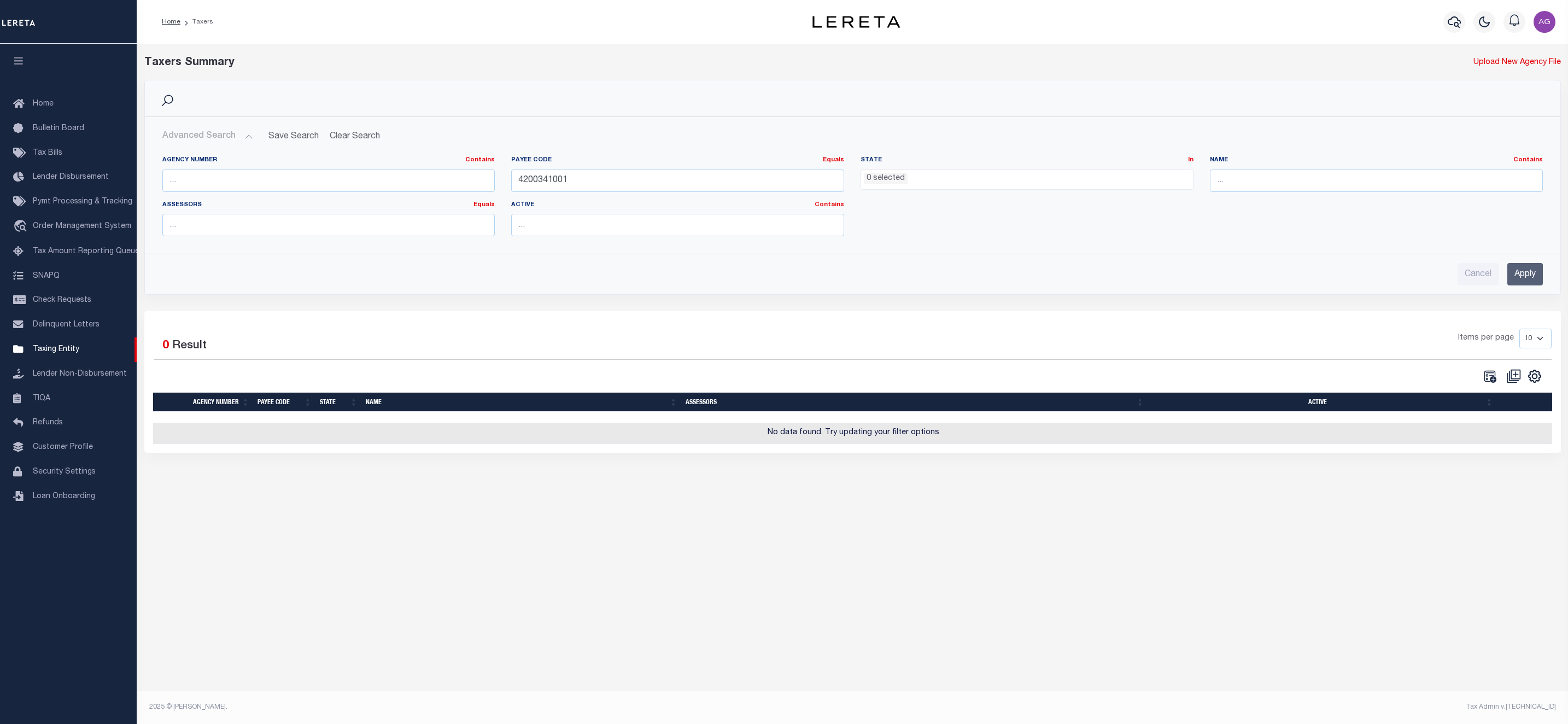
click at [1536, 276] on input "Apply" at bounding box center [1525, 274] width 35 height 23
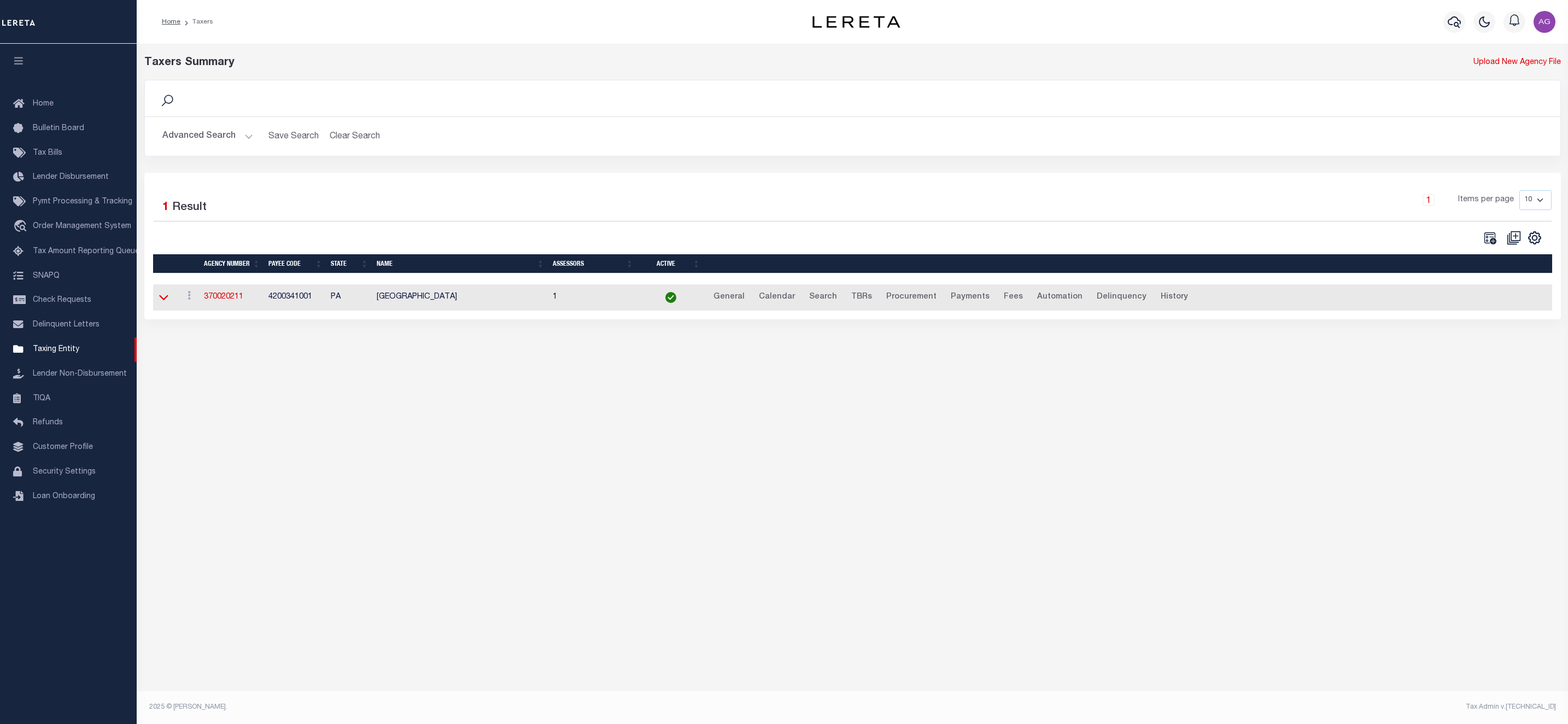
click at [164, 303] on icon at bounding box center [163, 297] width 9 height 12
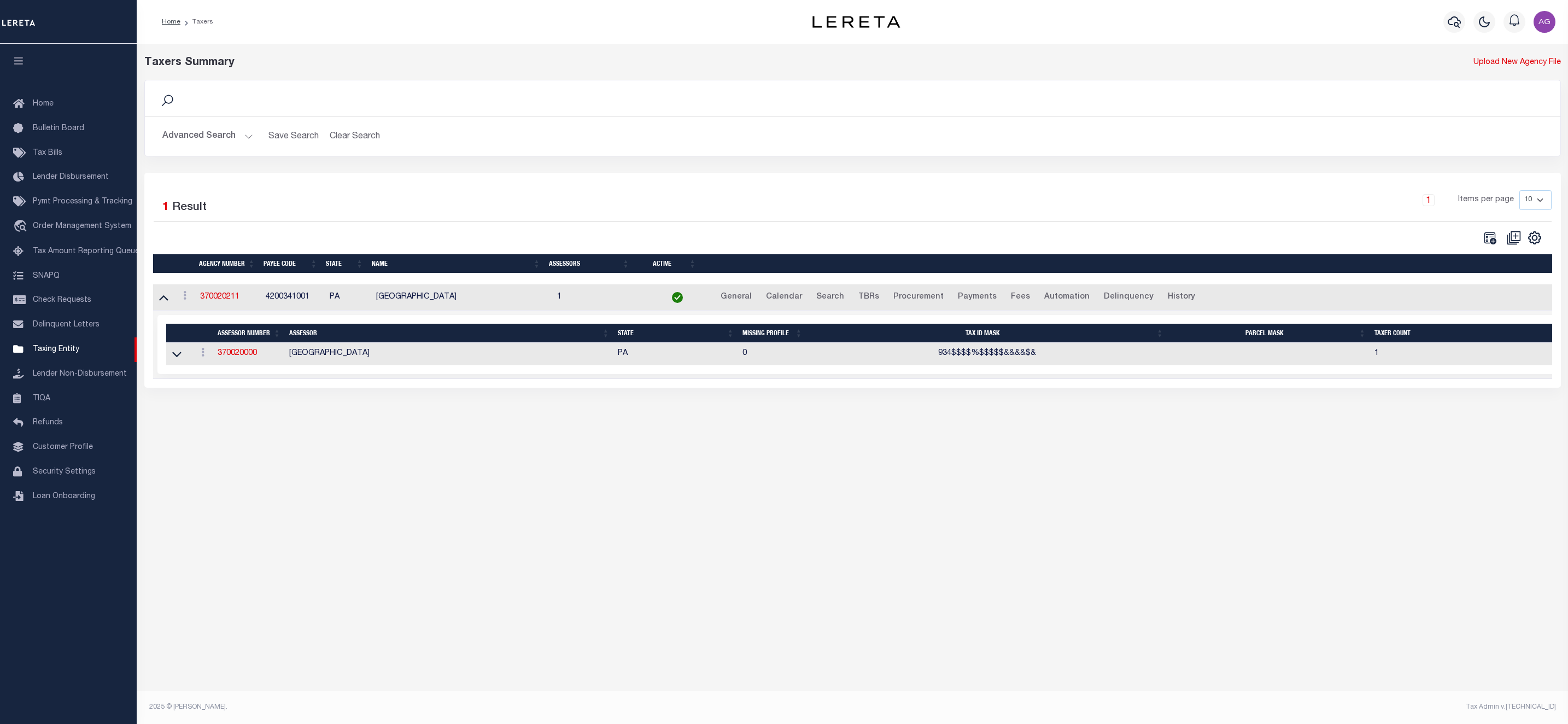
click at [915, 577] on div "Taxers Summary Upload New Agency File Search Advanced Search Save Search Clear …" at bounding box center [852, 370] width 1431 height 652
drag, startPoint x: 266, startPoint y: 302, endPoint x: 310, endPoint y: 309, distance: 44.6
click at [310, 309] on td "4200341001" at bounding box center [293, 298] width 63 height 27
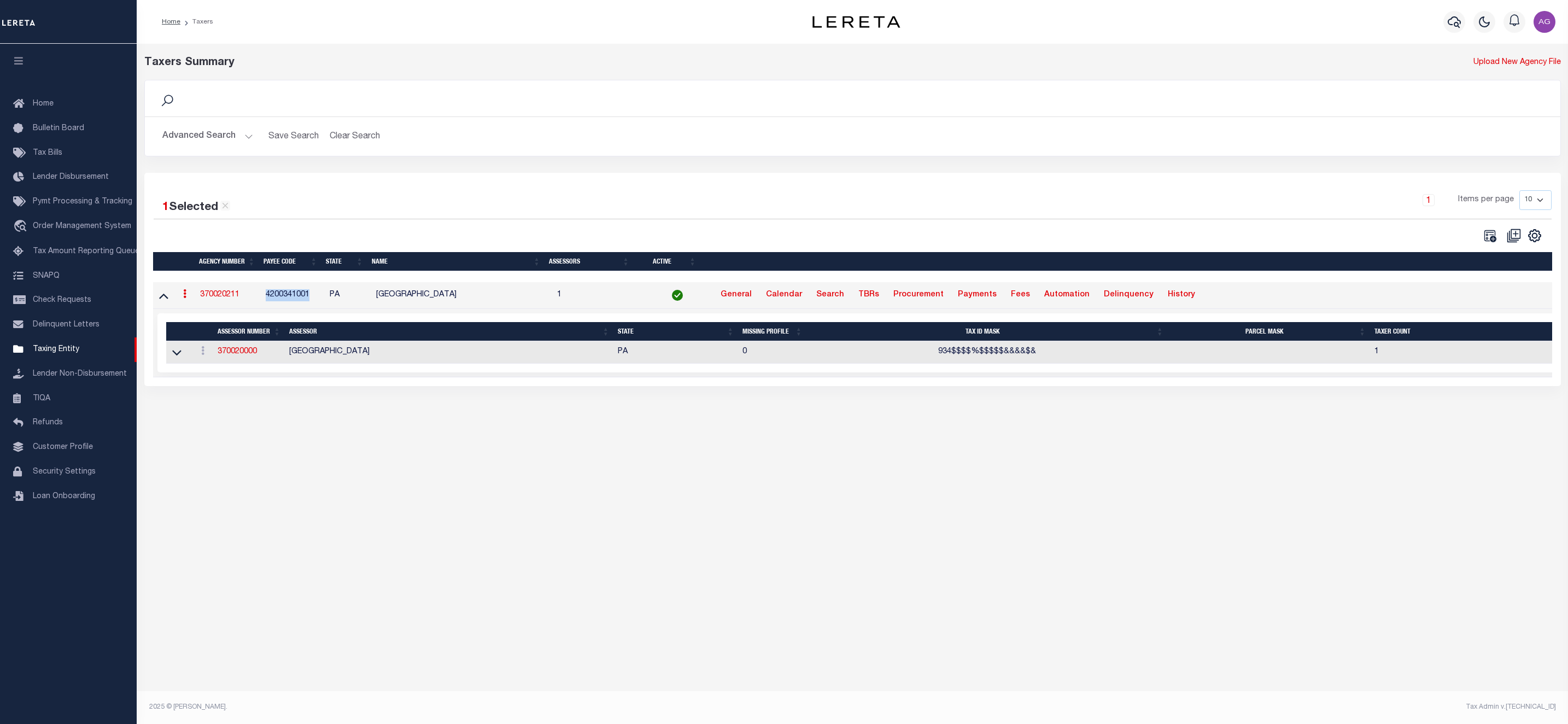
copy td "4200341001"
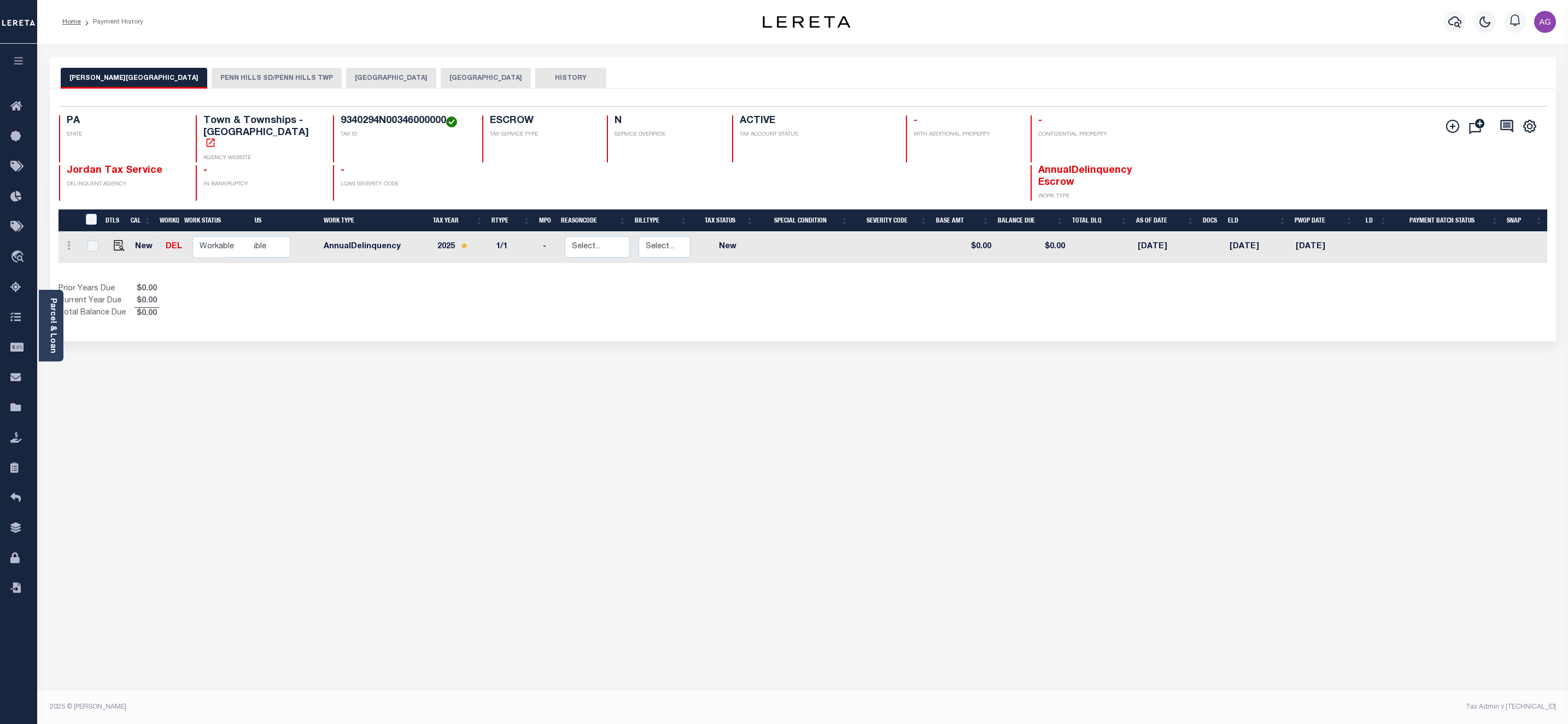
click at [346, 76] on button "[GEOGRAPHIC_DATA]" at bounding box center [391, 78] width 90 height 21
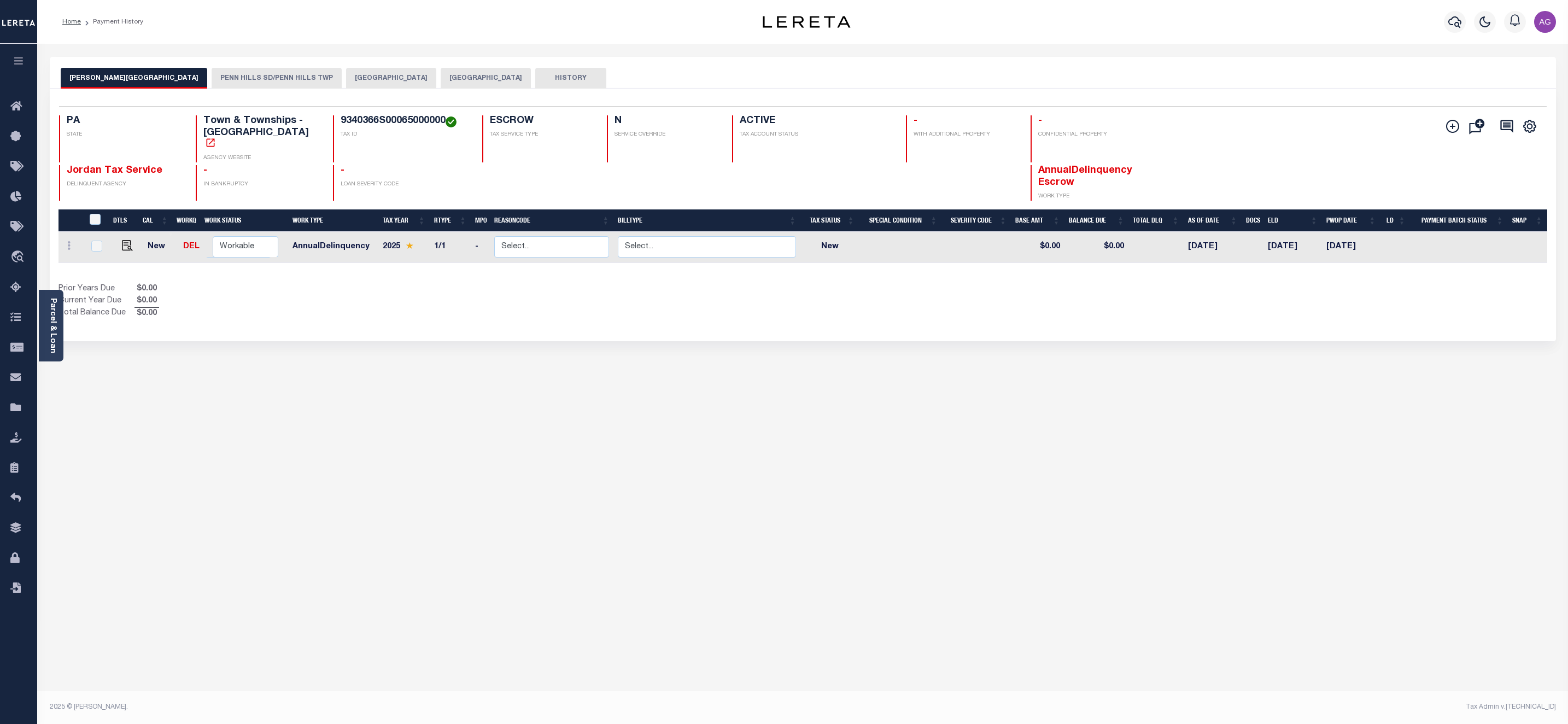
click at [346, 81] on button "[GEOGRAPHIC_DATA]" at bounding box center [391, 78] width 90 height 21
click at [346, 79] on button "[GEOGRAPHIC_DATA]" at bounding box center [391, 78] width 90 height 21
click at [346, 79] on button "[GEOGRAPHIC_DATA]" at bounding box center [391, 78] width 90 height 21
click at [346, 74] on button "[GEOGRAPHIC_DATA]" at bounding box center [391, 78] width 90 height 21
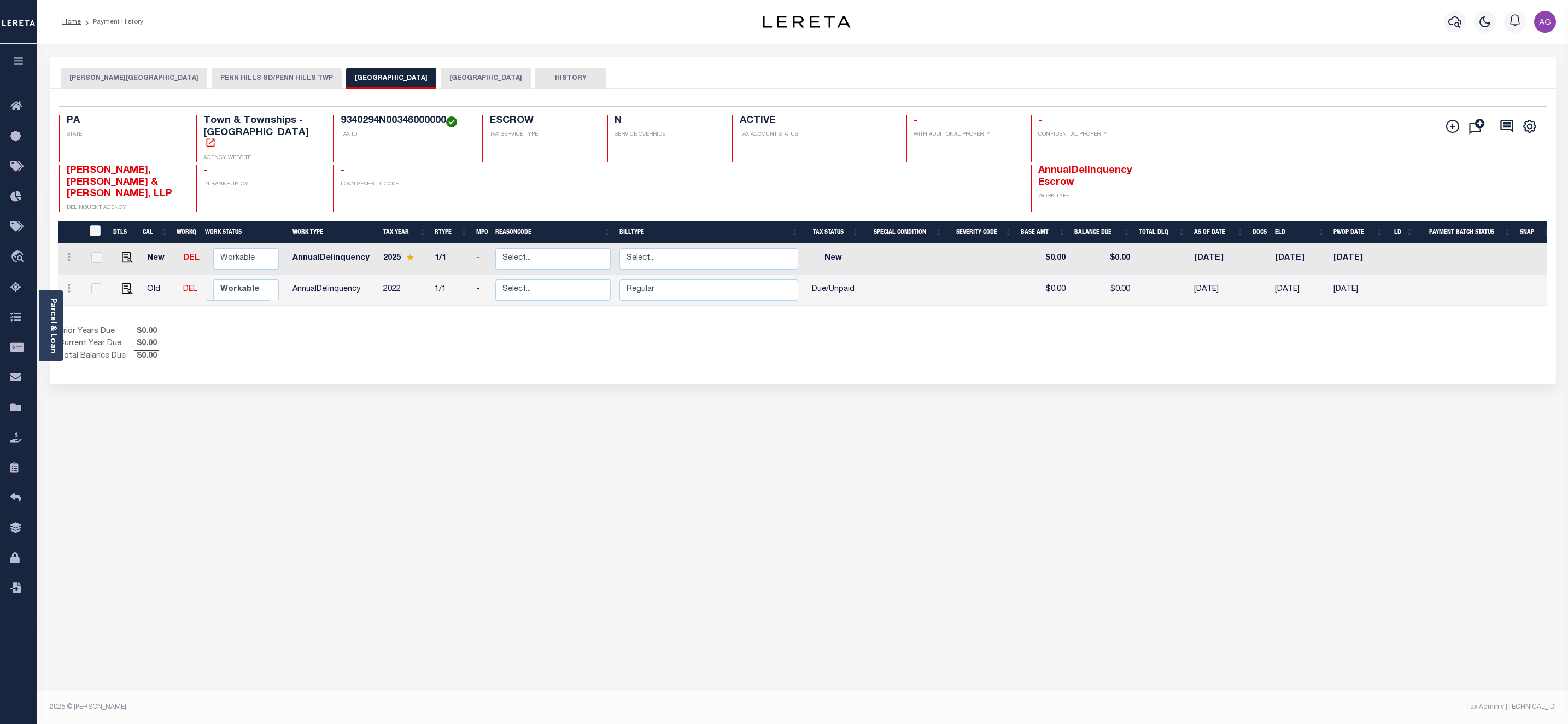
click at [648, 449] on div "WILKINS TOWNSHIP PENN HILLS SD/PENN HILLS TWP PENN HILLS TOWNSHIP ALLEGHENY COU…" at bounding box center [802, 365] width 1522 height 617
drag, startPoint x: 338, startPoint y: 119, endPoint x: 443, endPoint y: 114, distance: 105.1
click at [443, 114] on div "Selected 2 Results 1 Items per page 25 50 100 PA STATE Town & Townships - PA AG…" at bounding box center [803, 159] width 1505 height 106
copy h4 "9340294N00346000000"
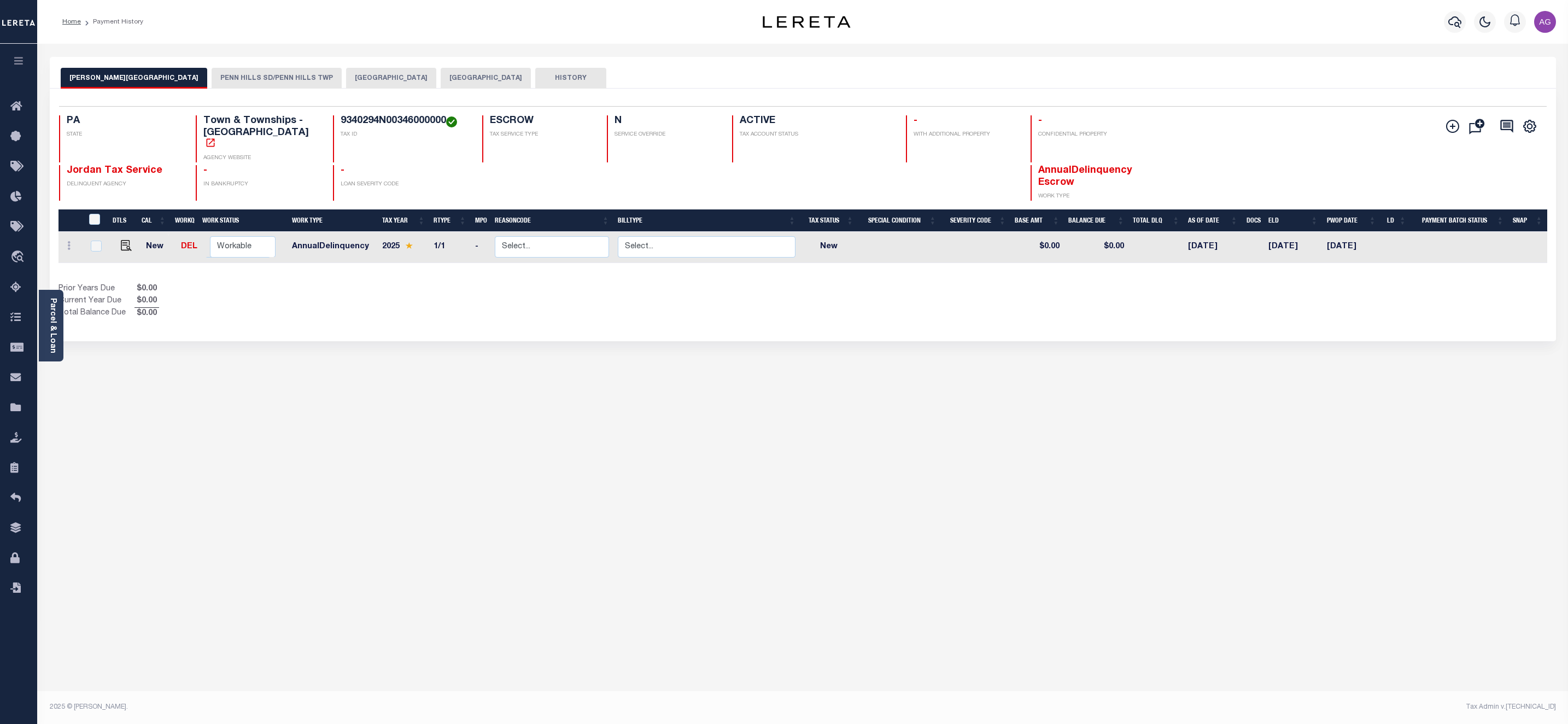
click at [346, 74] on button "[GEOGRAPHIC_DATA]" at bounding box center [391, 78] width 90 height 21
click at [346, 83] on button "[GEOGRAPHIC_DATA]" at bounding box center [391, 78] width 90 height 21
click at [346, 79] on button "[GEOGRAPHIC_DATA]" at bounding box center [391, 78] width 90 height 21
click at [346, 83] on button "[GEOGRAPHIC_DATA]" at bounding box center [391, 78] width 90 height 21
click at [346, 71] on button "[GEOGRAPHIC_DATA]" at bounding box center [391, 78] width 90 height 21
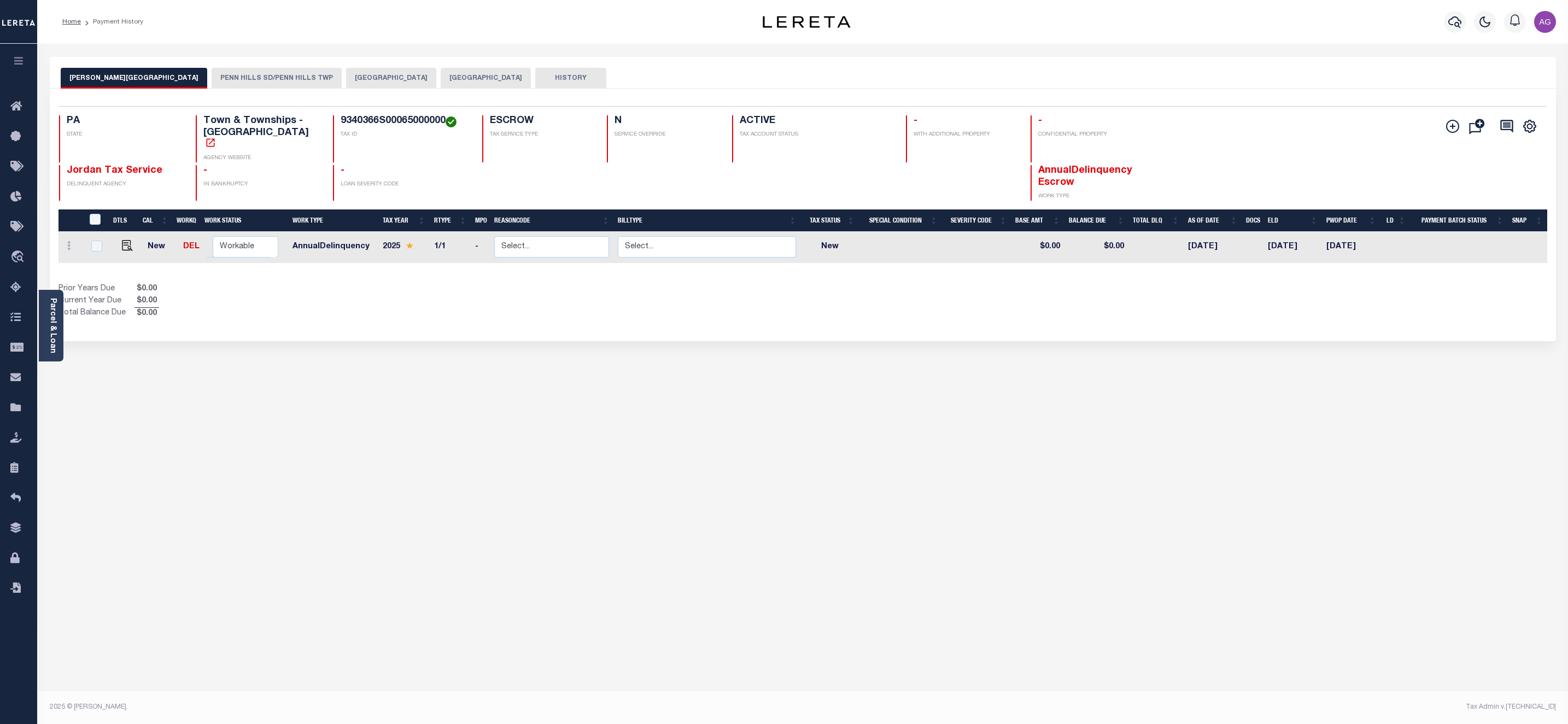
click at [346, 83] on button "[GEOGRAPHIC_DATA]" at bounding box center [391, 78] width 90 height 21
click at [346, 74] on button "[GEOGRAPHIC_DATA]" at bounding box center [391, 78] width 90 height 21
click at [441, 76] on button "[GEOGRAPHIC_DATA]" at bounding box center [486, 78] width 90 height 21
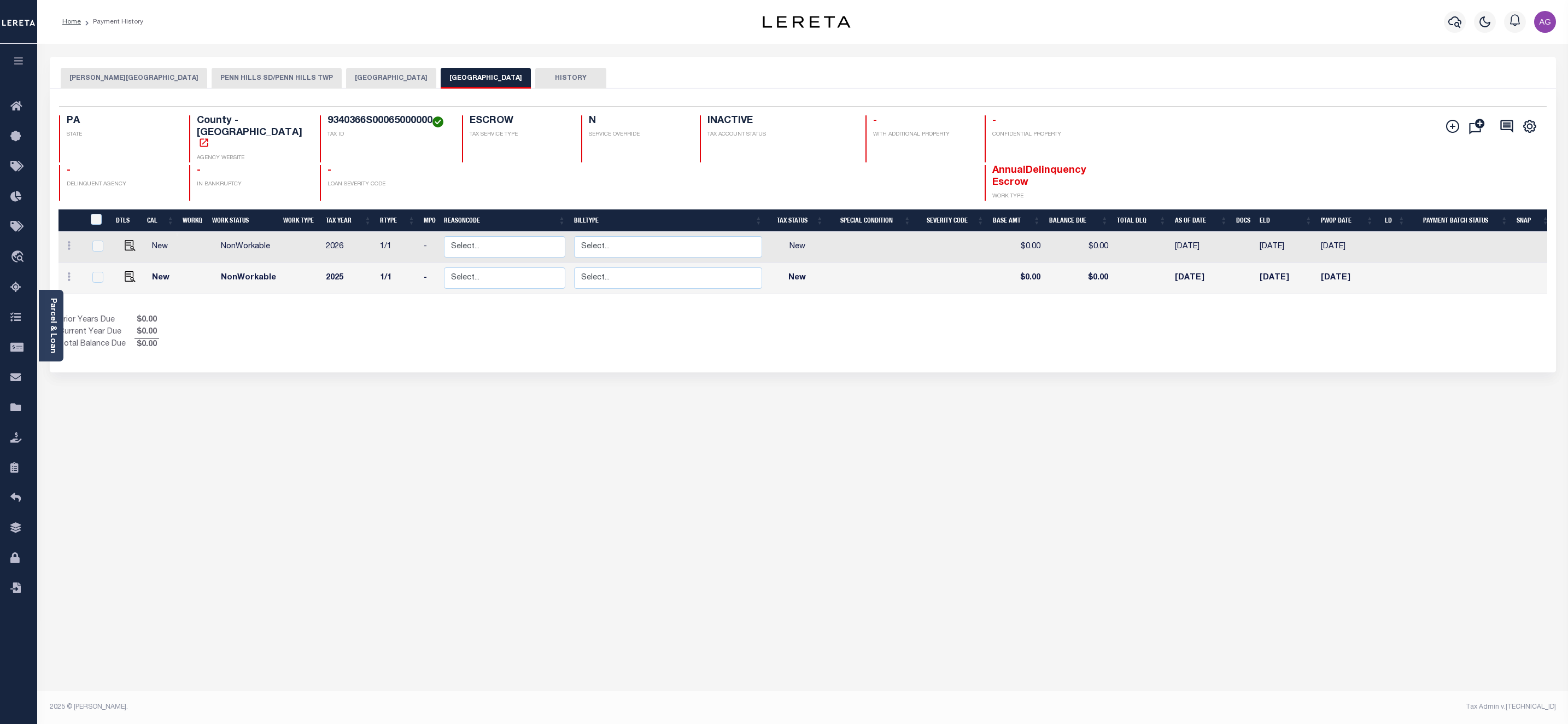
click at [346, 76] on button "[GEOGRAPHIC_DATA]" at bounding box center [391, 78] width 90 height 21
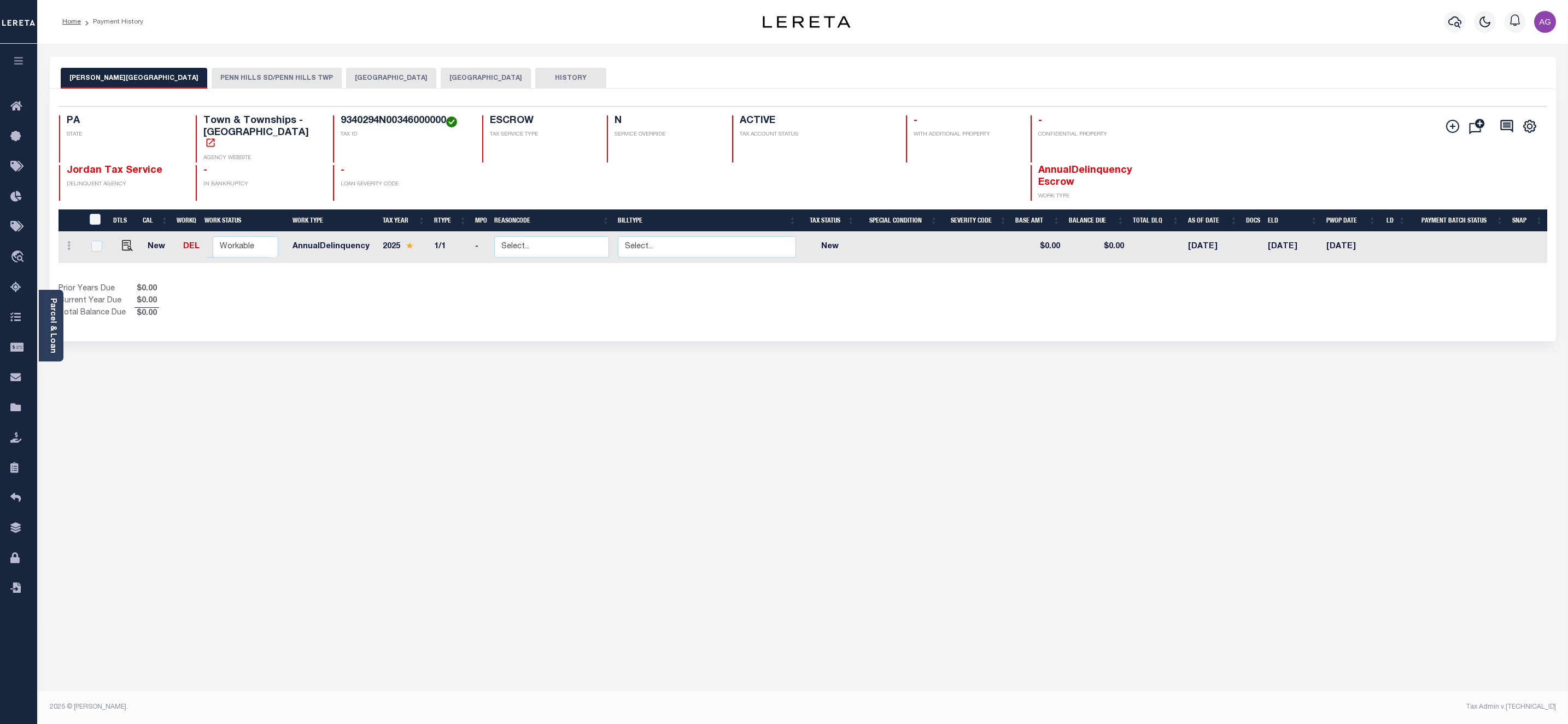
click at [346, 68] on button "[GEOGRAPHIC_DATA]" at bounding box center [391, 78] width 90 height 21
click at [346, 78] on button "[GEOGRAPHIC_DATA]" at bounding box center [391, 78] width 90 height 21
click at [346, 79] on button "[GEOGRAPHIC_DATA]" at bounding box center [391, 78] width 90 height 21
click at [346, 76] on button "[GEOGRAPHIC_DATA]" at bounding box center [391, 78] width 90 height 21
click at [346, 76] on button "[GEOGRAPHIC_DATA]" at bounding box center [391, 78] width 90 height 21
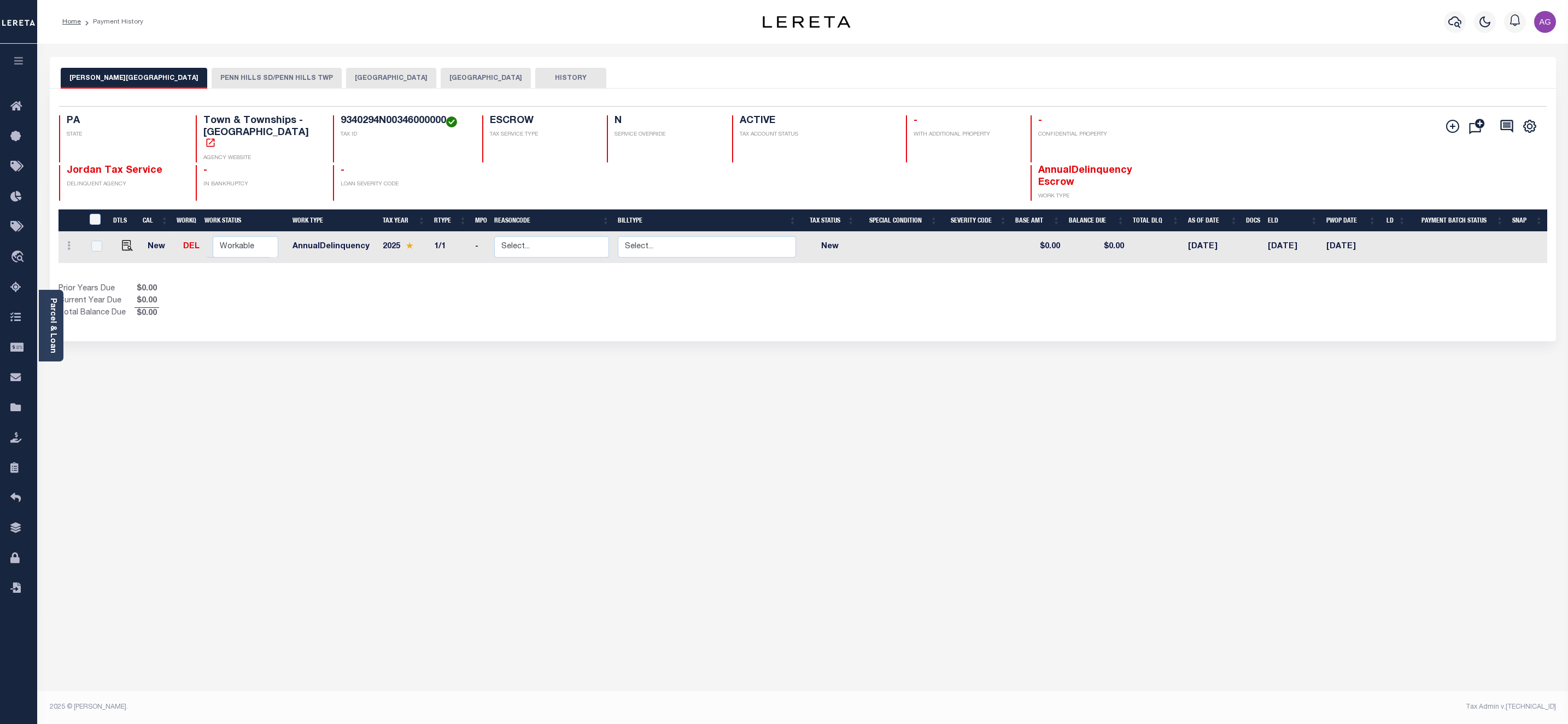
click at [346, 84] on button "[GEOGRAPHIC_DATA]" at bounding box center [391, 78] width 90 height 21
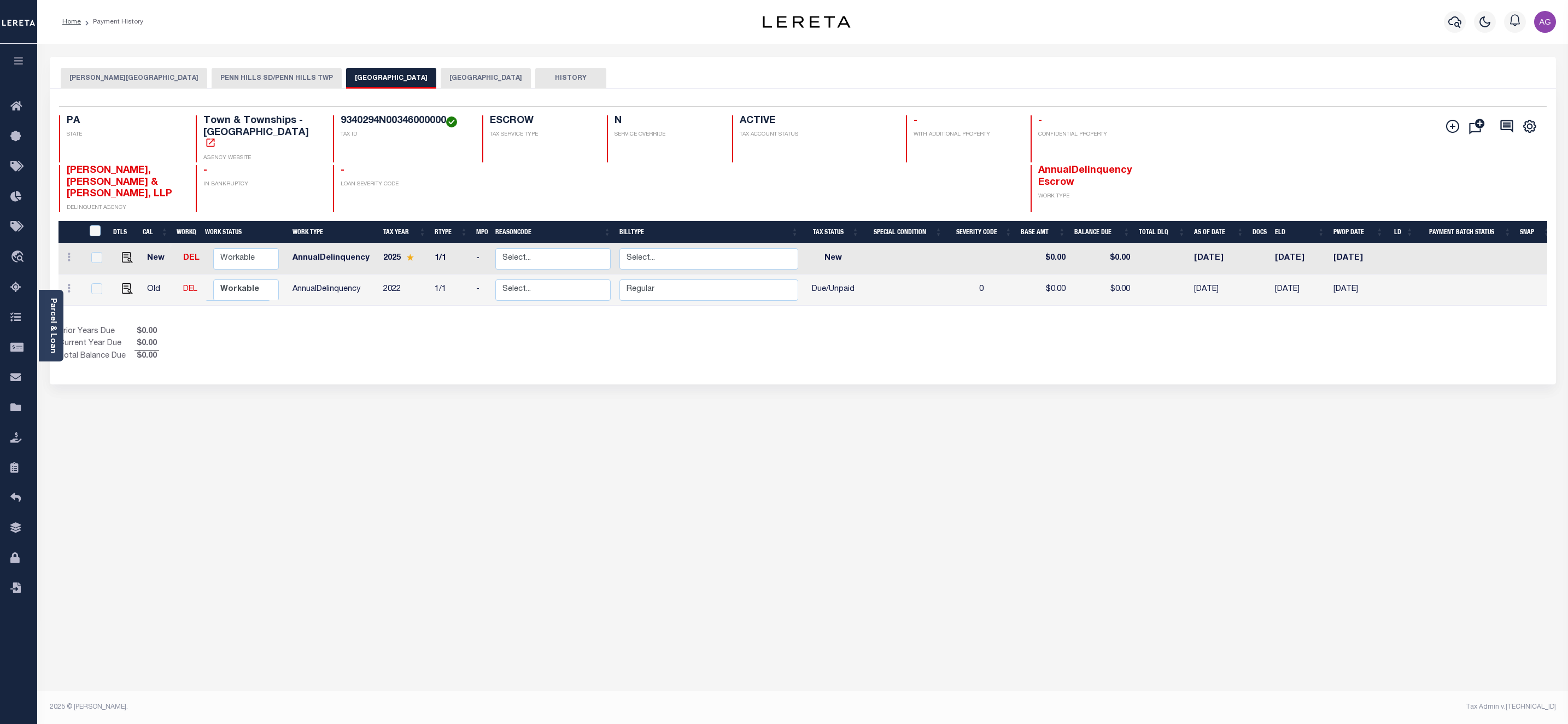
click at [577, 326] on div "Prior Years Due $0.00 Current Year Due $0.00 Total Balance Due $0.00" at bounding box center [430, 344] width 744 height 37
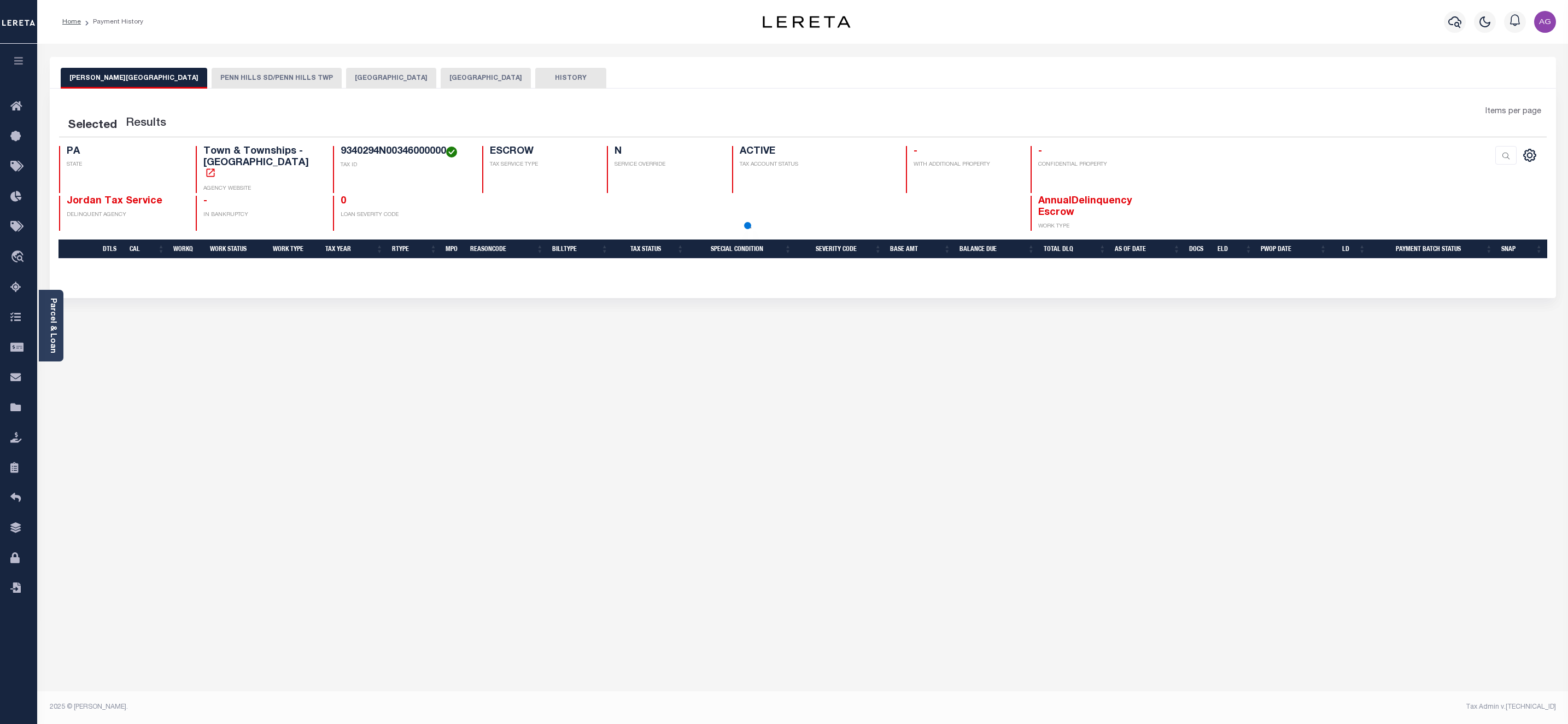
click at [346, 69] on button "[GEOGRAPHIC_DATA]" at bounding box center [391, 78] width 90 height 21
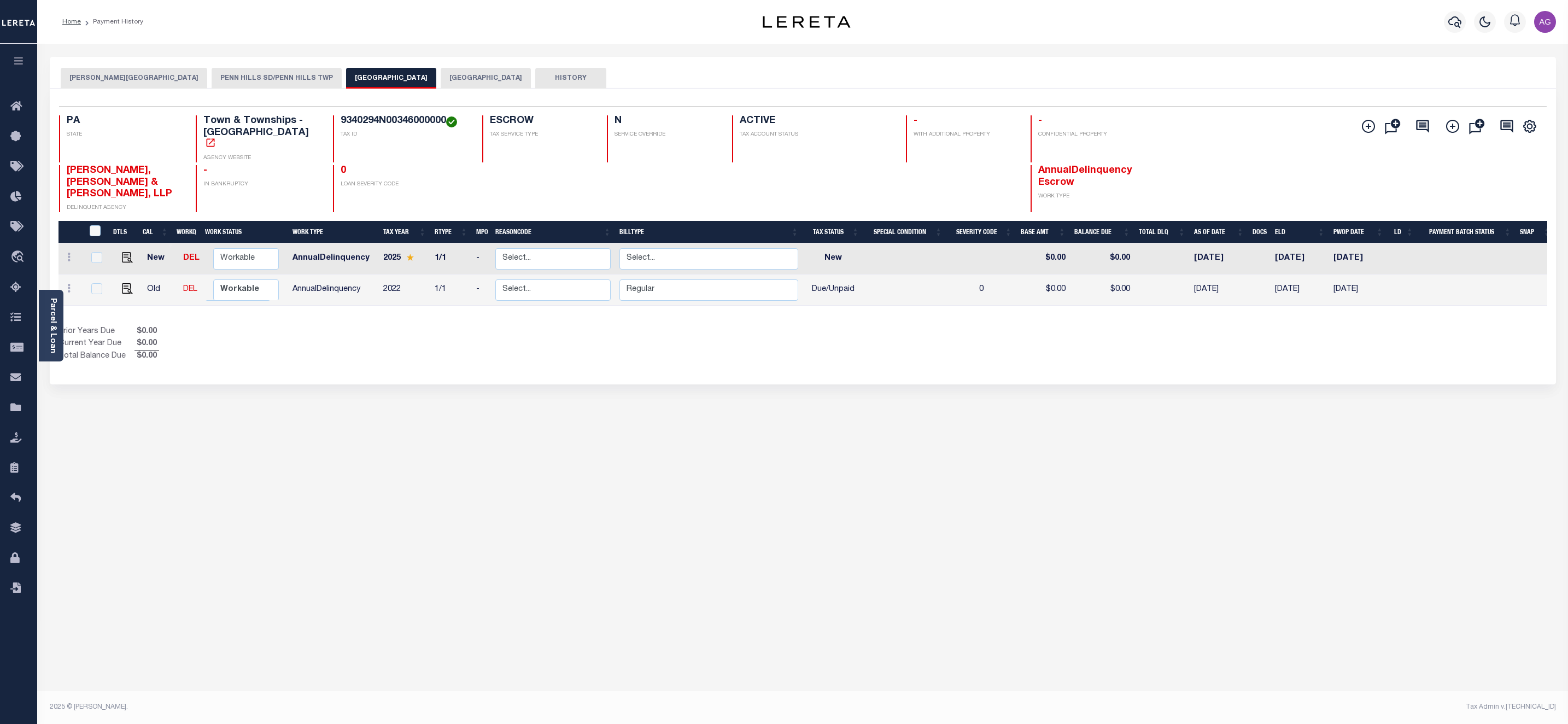
click at [609, 445] on div "WILKINS TOWNSHIP PENN HILLS SD/PENN HILLS TWP PENN HILLS TOWNSHIP ALLEGHENY COU…" at bounding box center [802, 365] width 1522 height 617
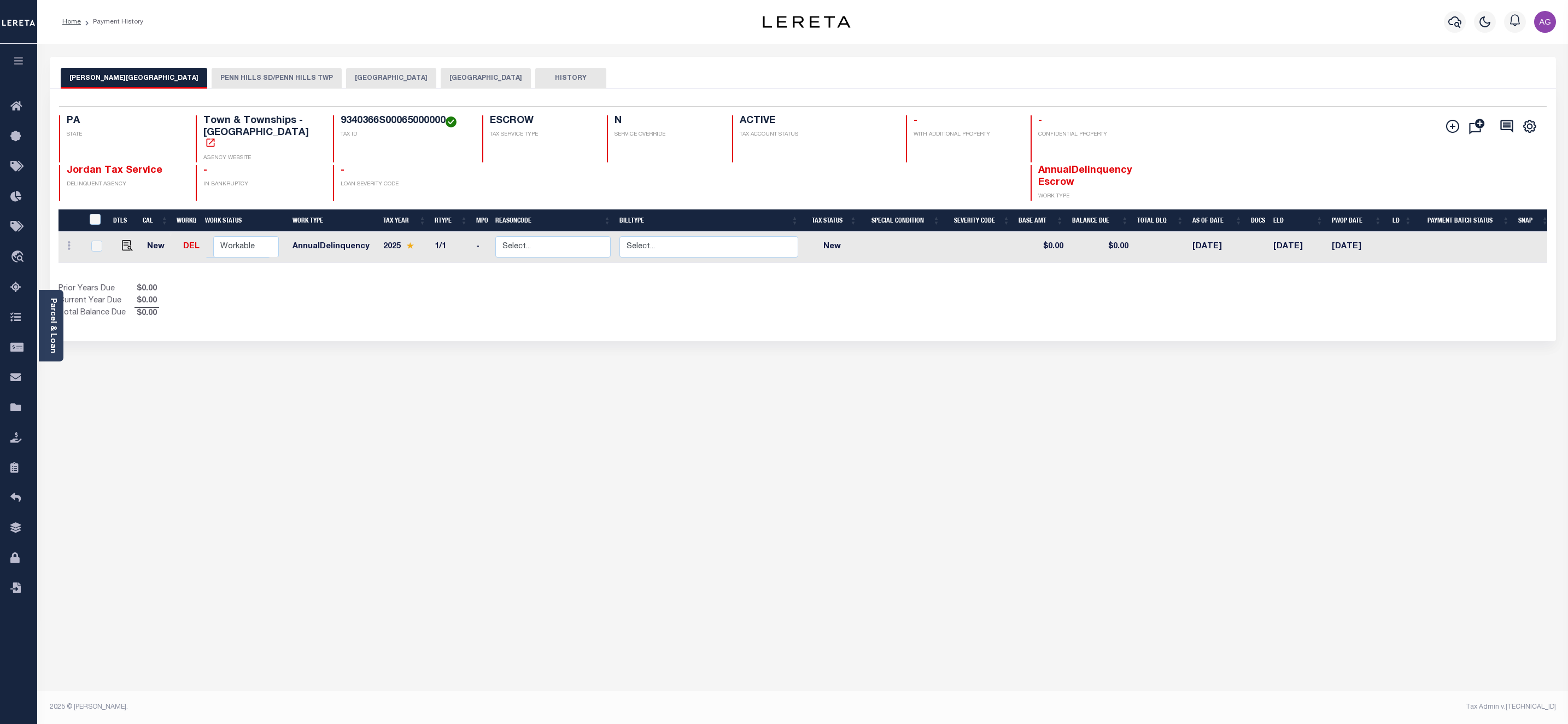
click at [346, 74] on button "[GEOGRAPHIC_DATA]" at bounding box center [391, 78] width 90 height 21
click at [346, 79] on button "[GEOGRAPHIC_DATA]" at bounding box center [391, 78] width 90 height 21
click at [346, 80] on button "[GEOGRAPHIC_DATA]" at bounding box center [391, 78] width 90 height 21
click at [346, 81] on button "[GEOGRAPHIC_DATA]" at bounding box center [391, 78] width 90 height 21
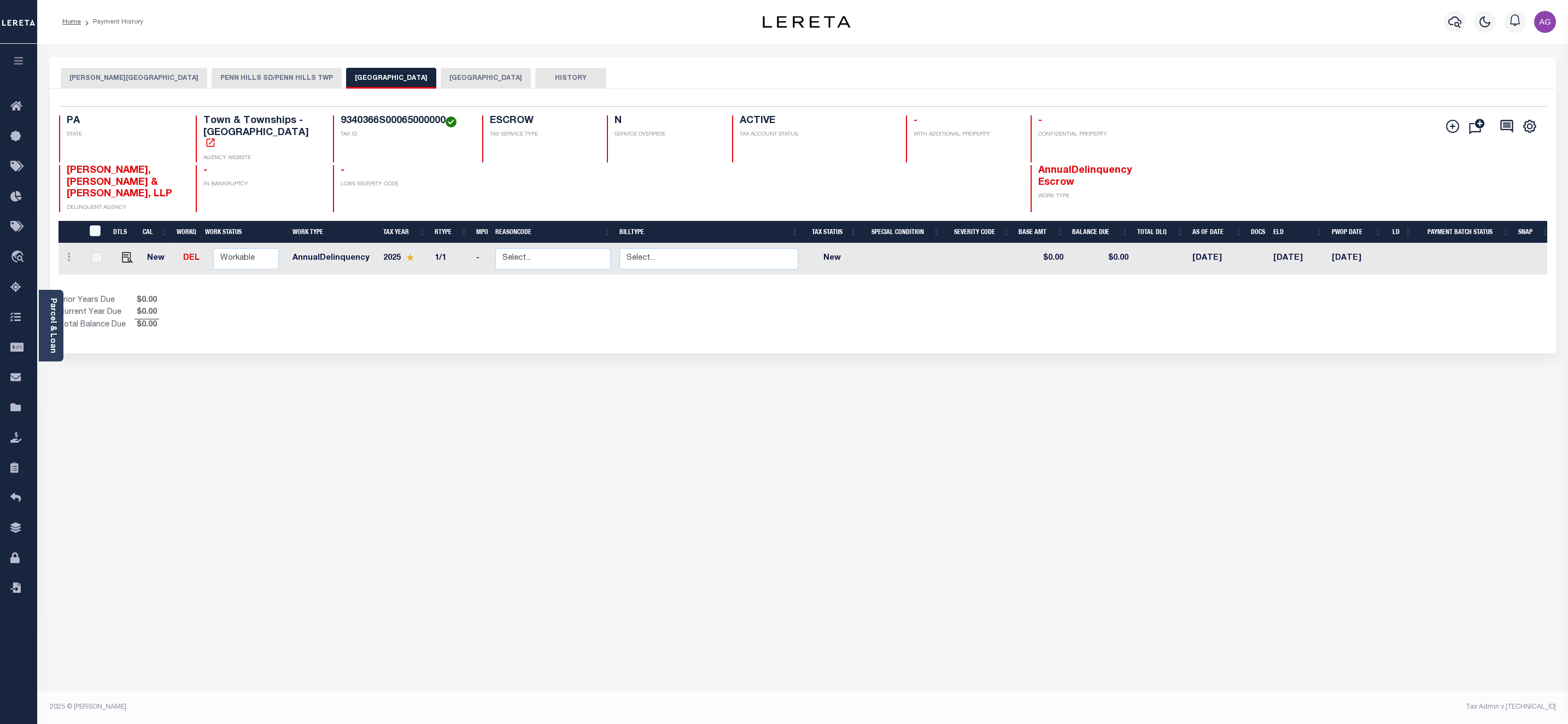
click at [834, 686] on div "Parcel & Loan Loan Details 114910 ACTIVE" at bounding box center [802, 370] width 1531 height 652
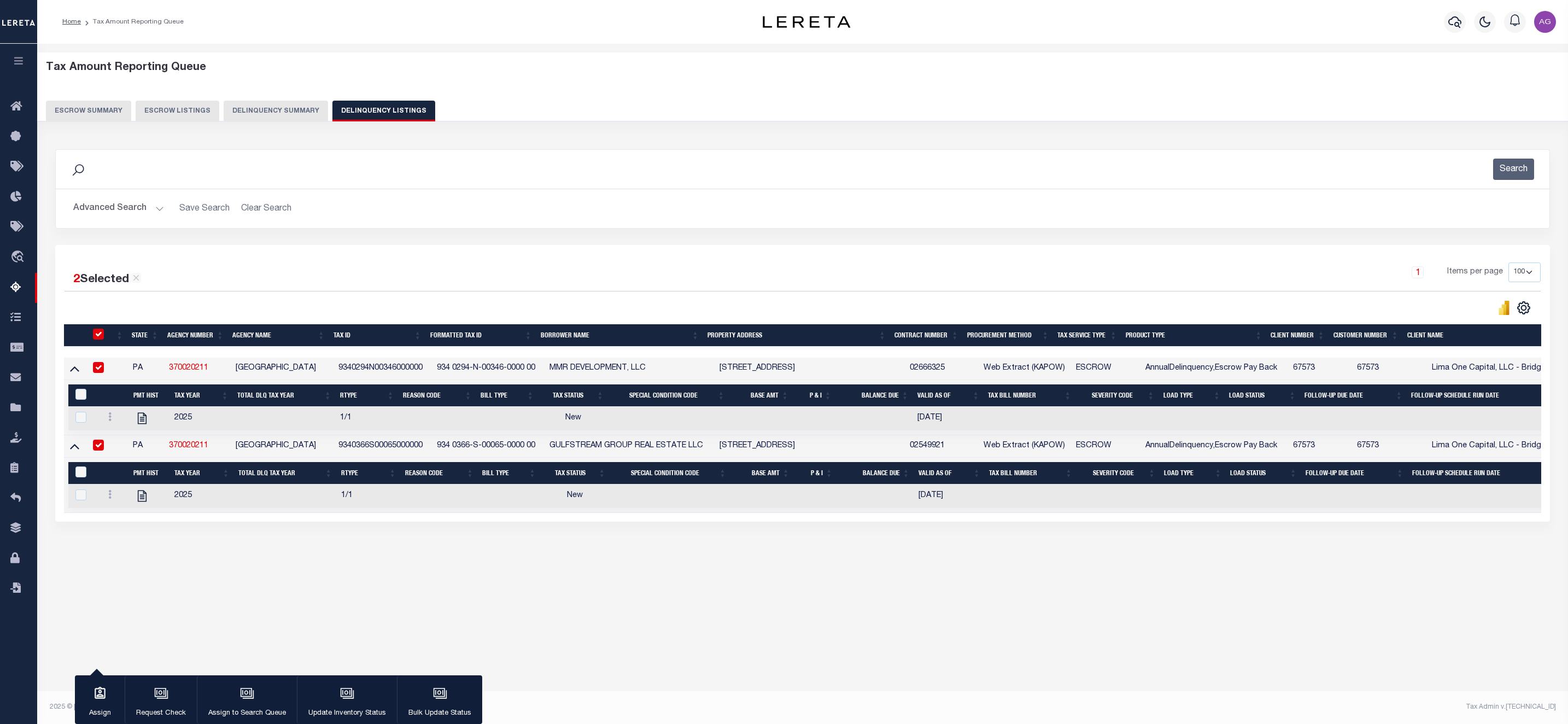
select select
select select "100"
click at [267, 105] on button "Delinquency Summary" at bounding box center [276, 111] width 105 height 21
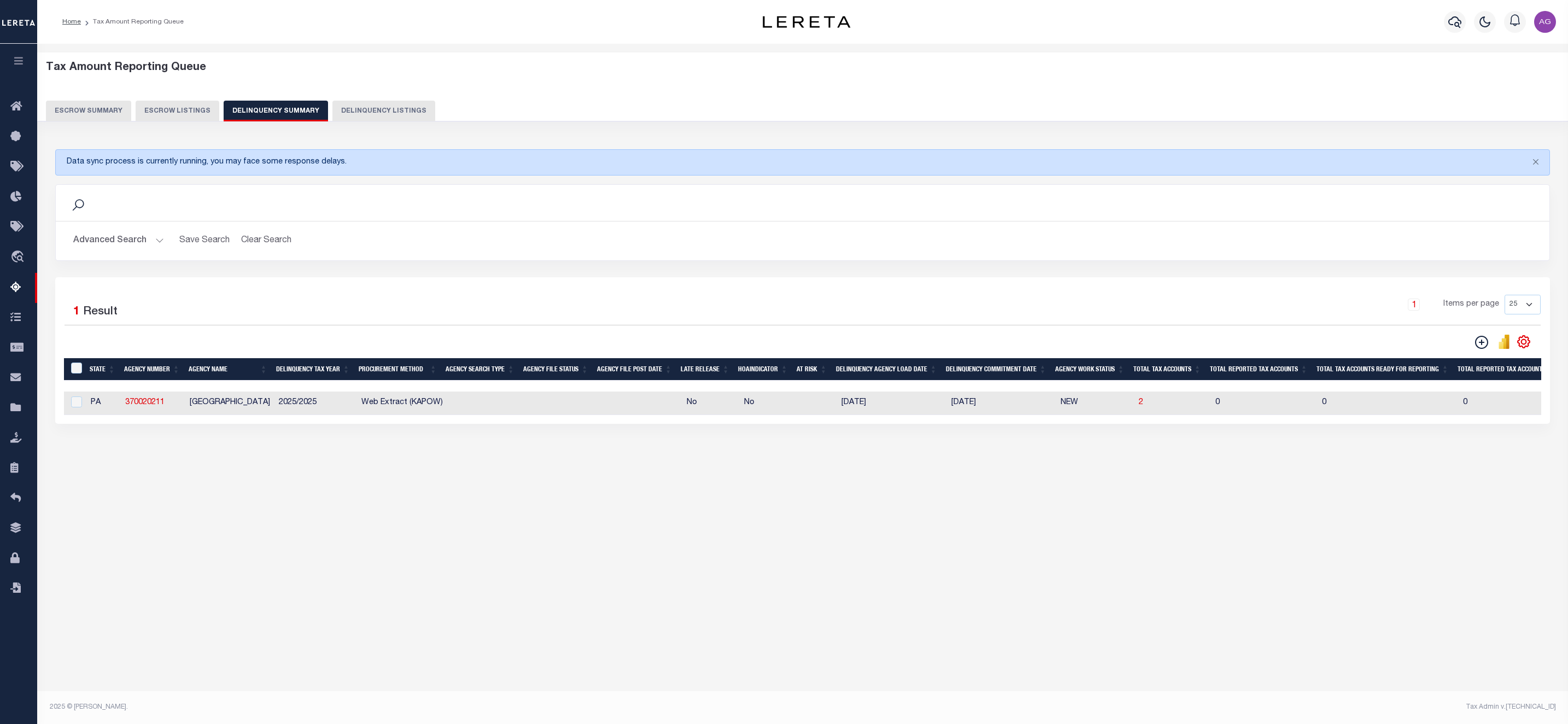
click at [128, 206] on div "Search" at bounding box center [802, 203] width 1476 height 19
click at [109, 241] on button "Advanced Search" at bounding box center [118, 241] width 91 height 21
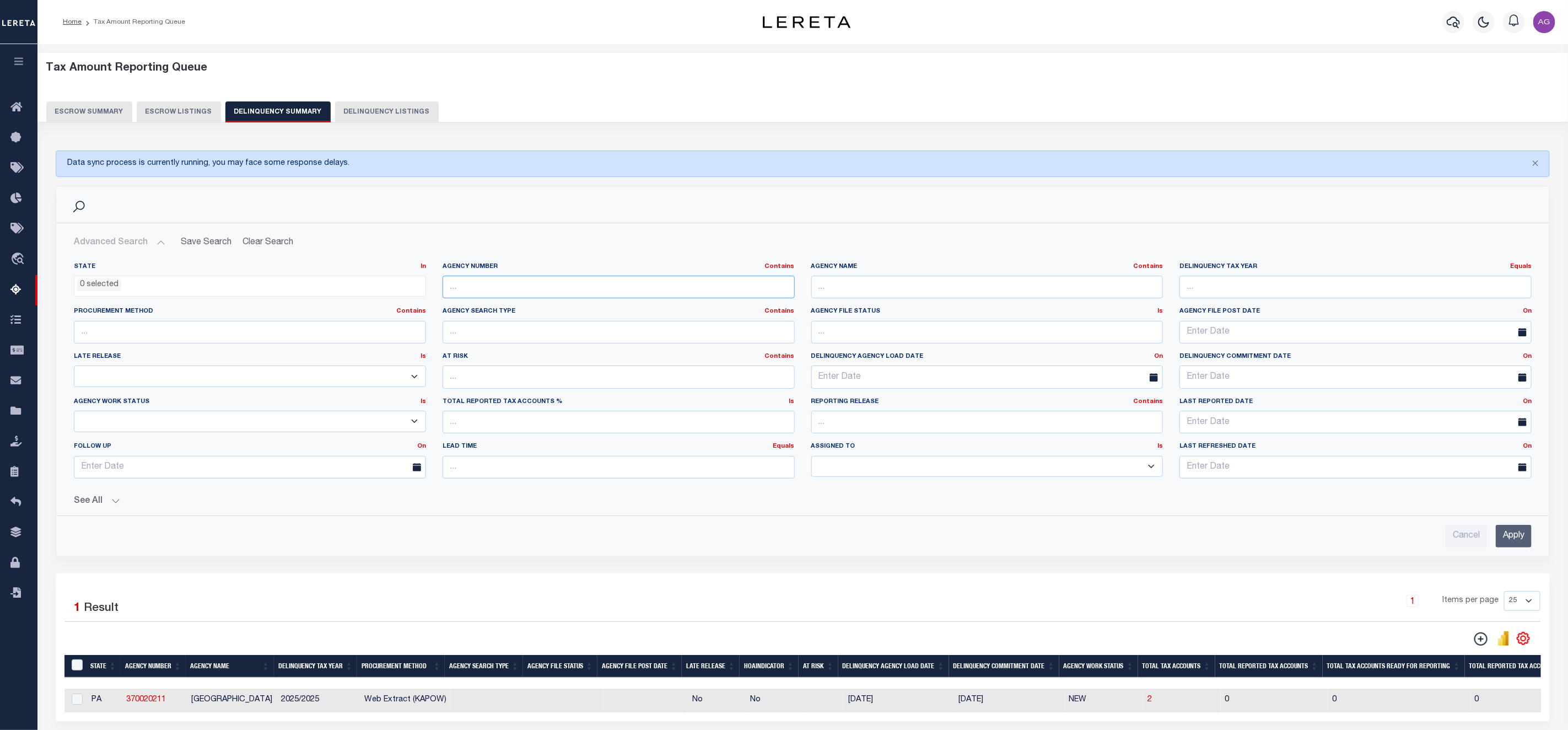
click at [536, 285] on input "text" at bounding box center [619, 287] width 352 height 23
paste input "340570000"
type input "340570000"
click at [1524, 537] on input "Apply" at bounding box center [1514, 536] width 36 height 23
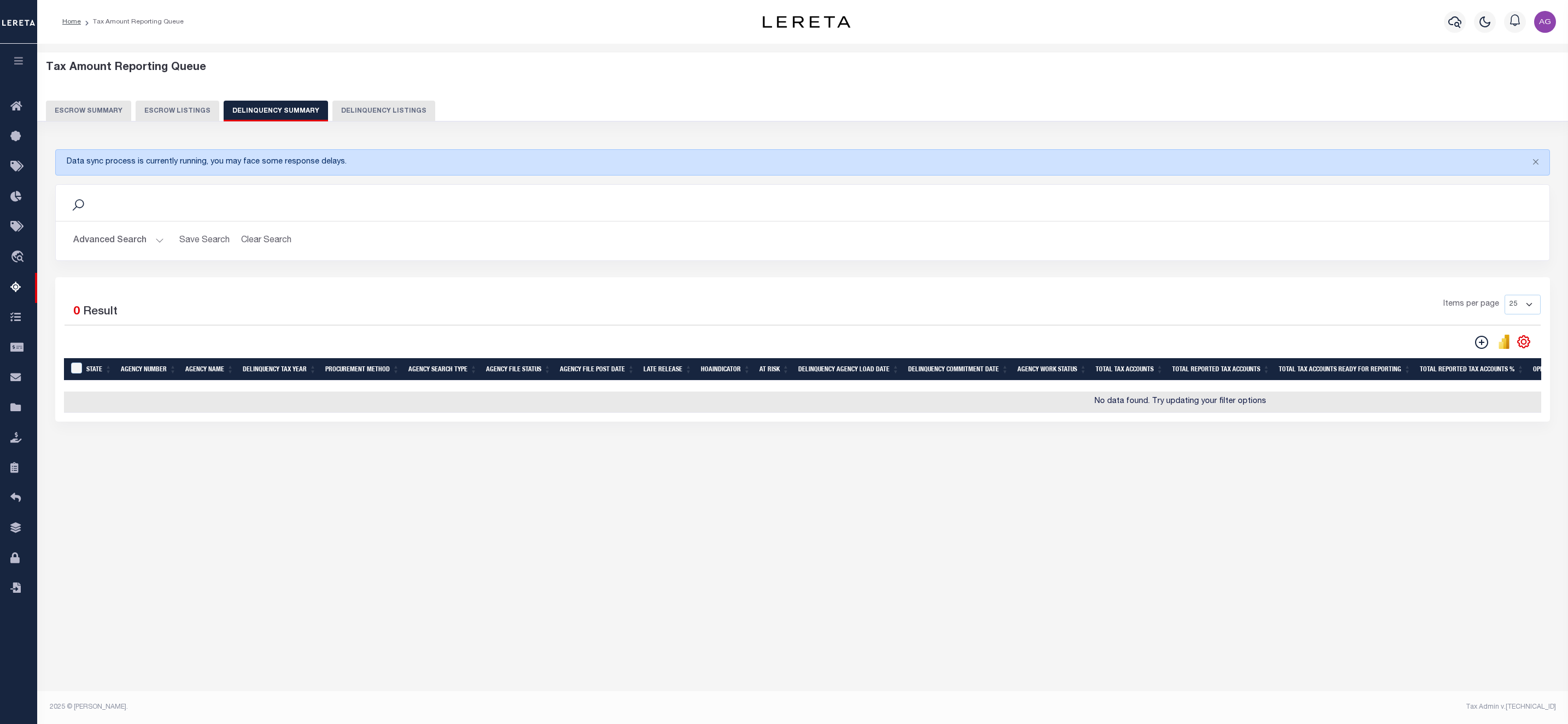
click at [131, 241] on button "Advanced Search" at bounding box center [118, 241] width 91 height 21
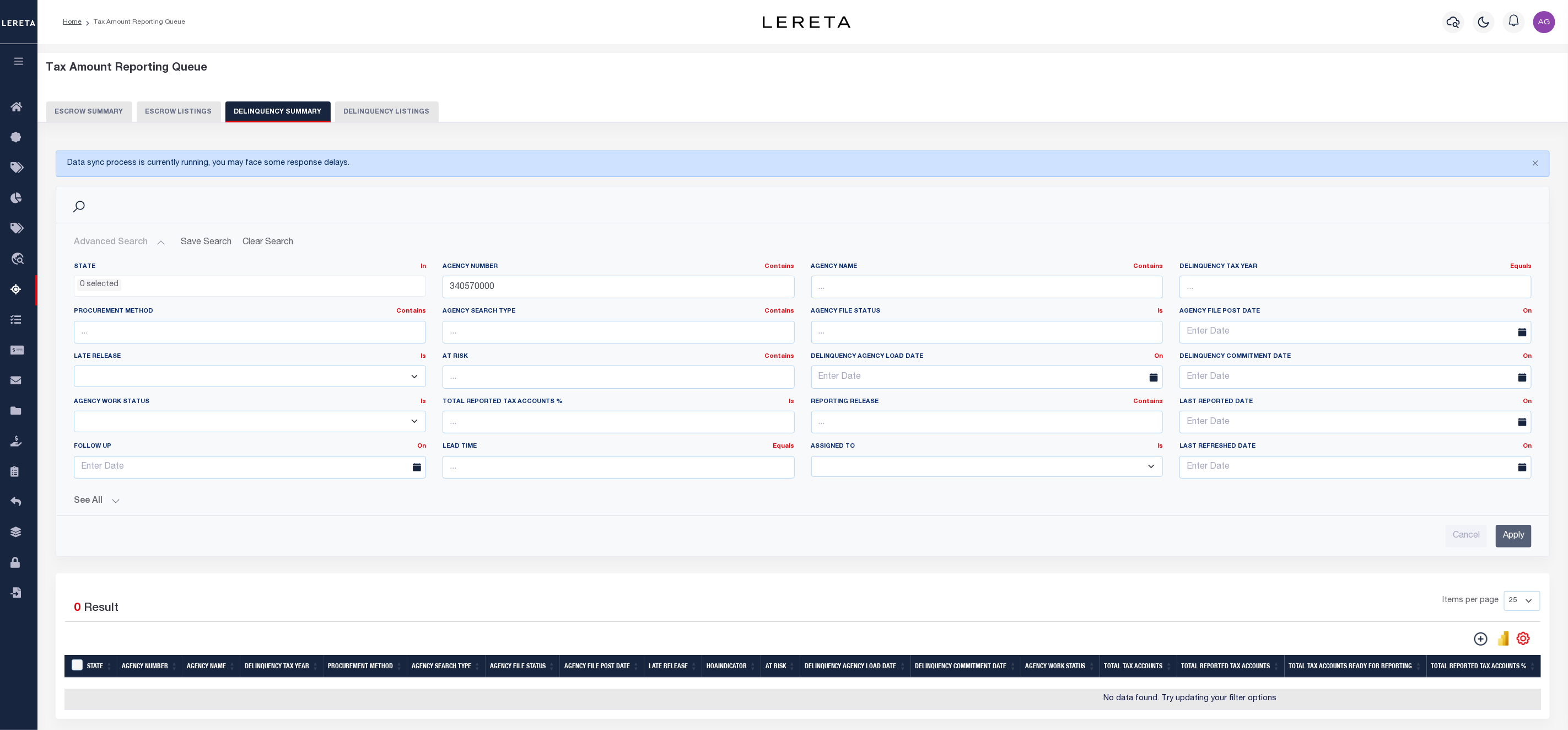
click at [98, 507] on button "See All" at bounding box center [803, 501] width 1458 height 10
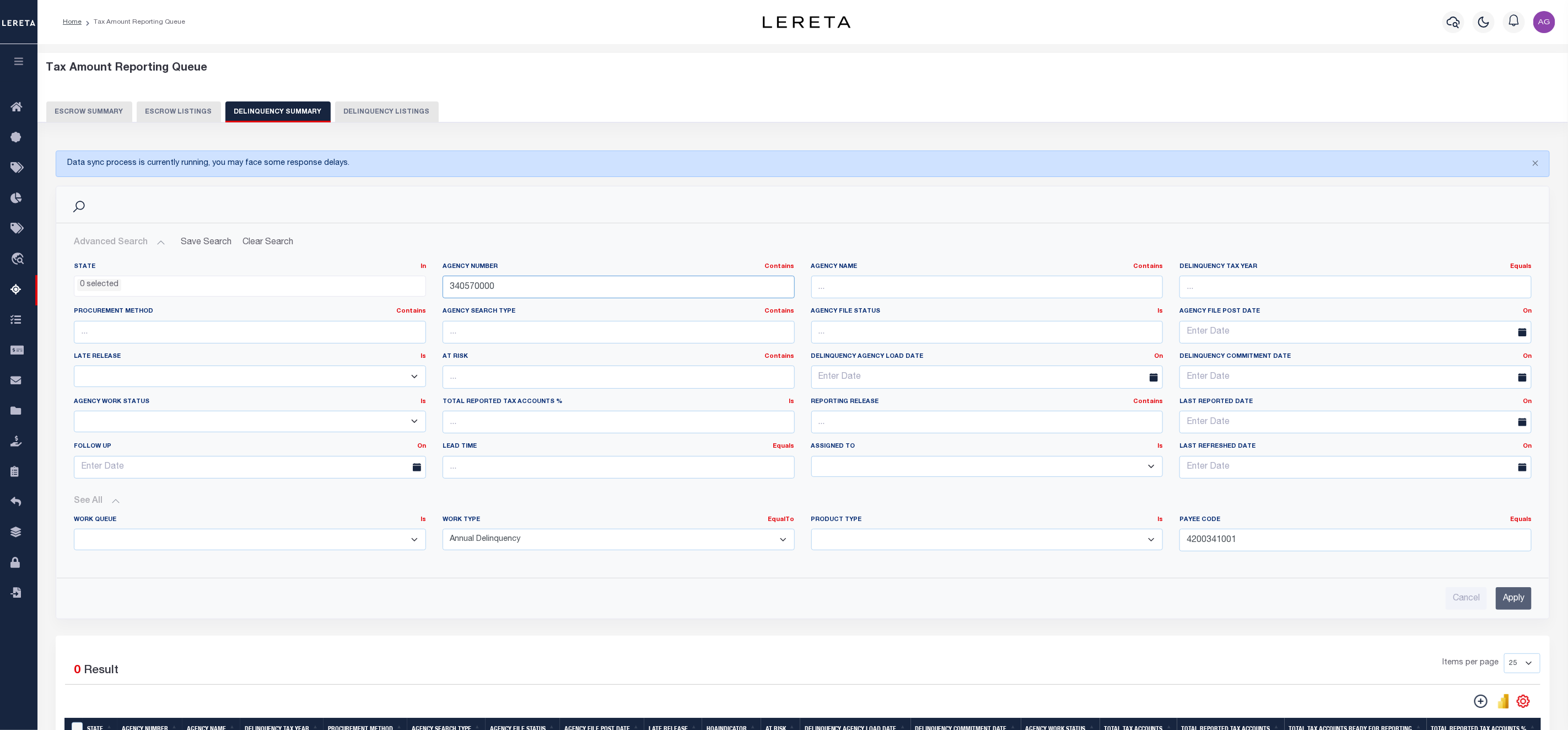
click at [581, 287] on input "340570000" at bounding box center [619, 287] width 352 height 23
click at [1302, 538] on input "4200341001" at bounding box center [1356, 540] width 352 height 23
click at [1512, 601] on input "Apply" at bounding box center [1514, 599] width 36 height 23
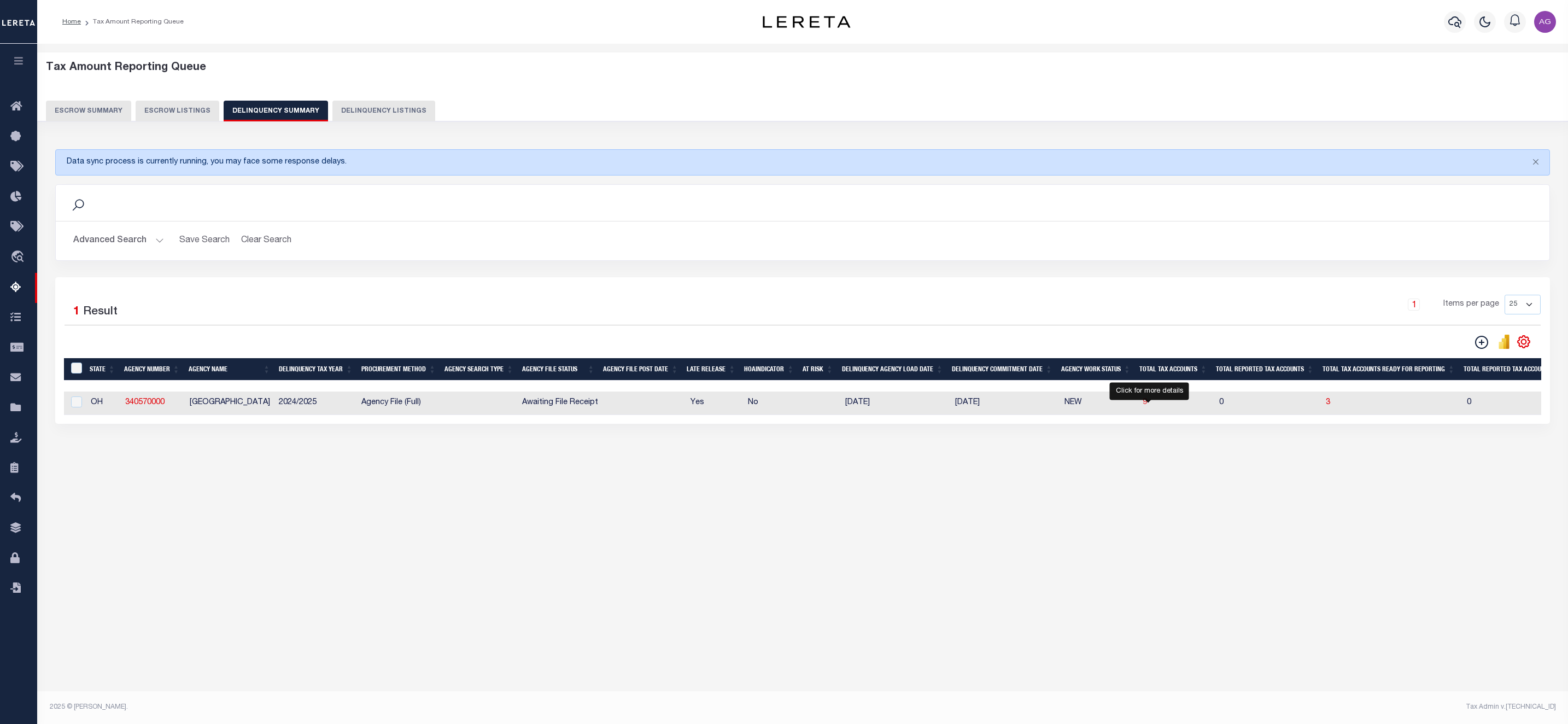
click at [1147, 406] on span "9" at bounding box center [1144, 402] width 4 height 8
select select "100"
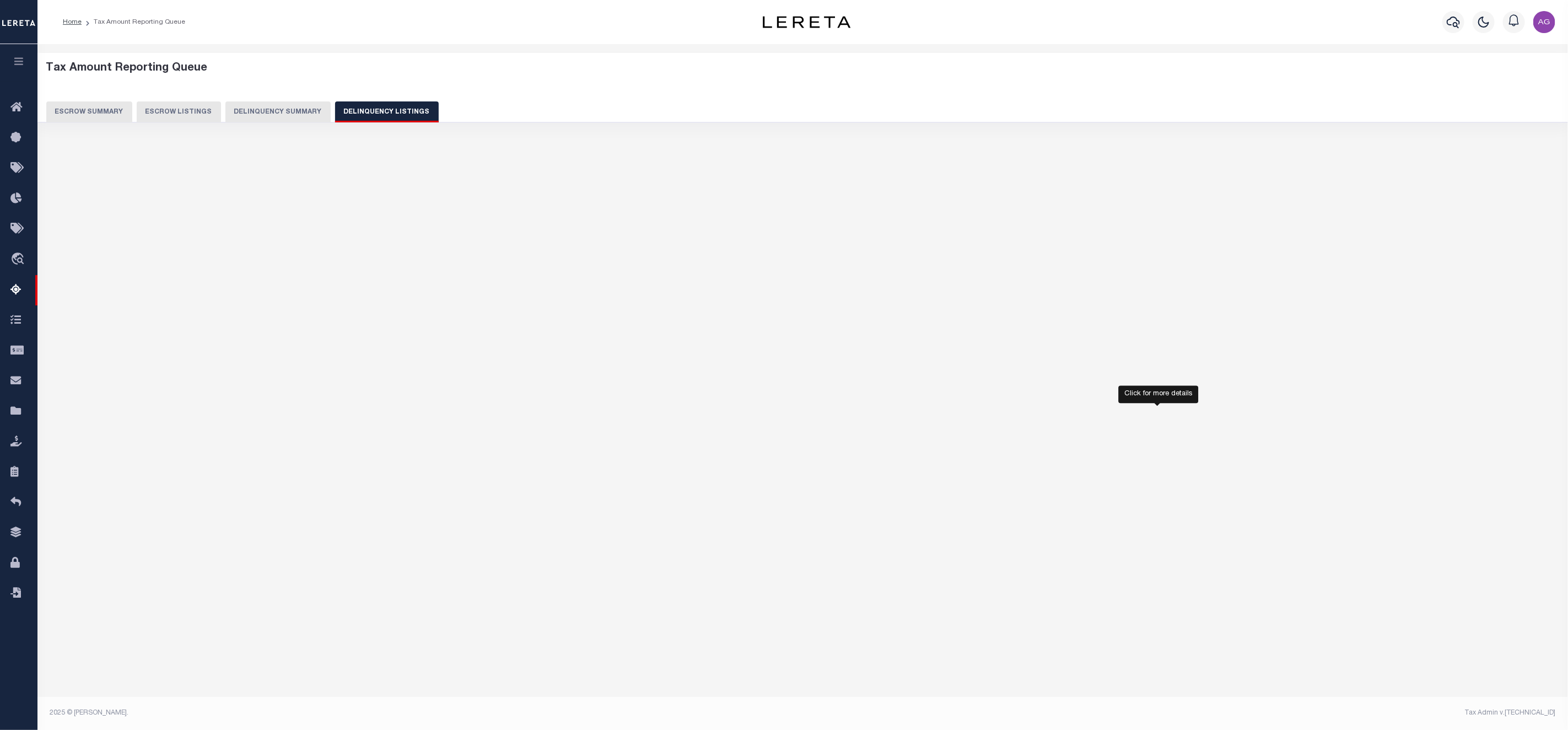
select select "100"
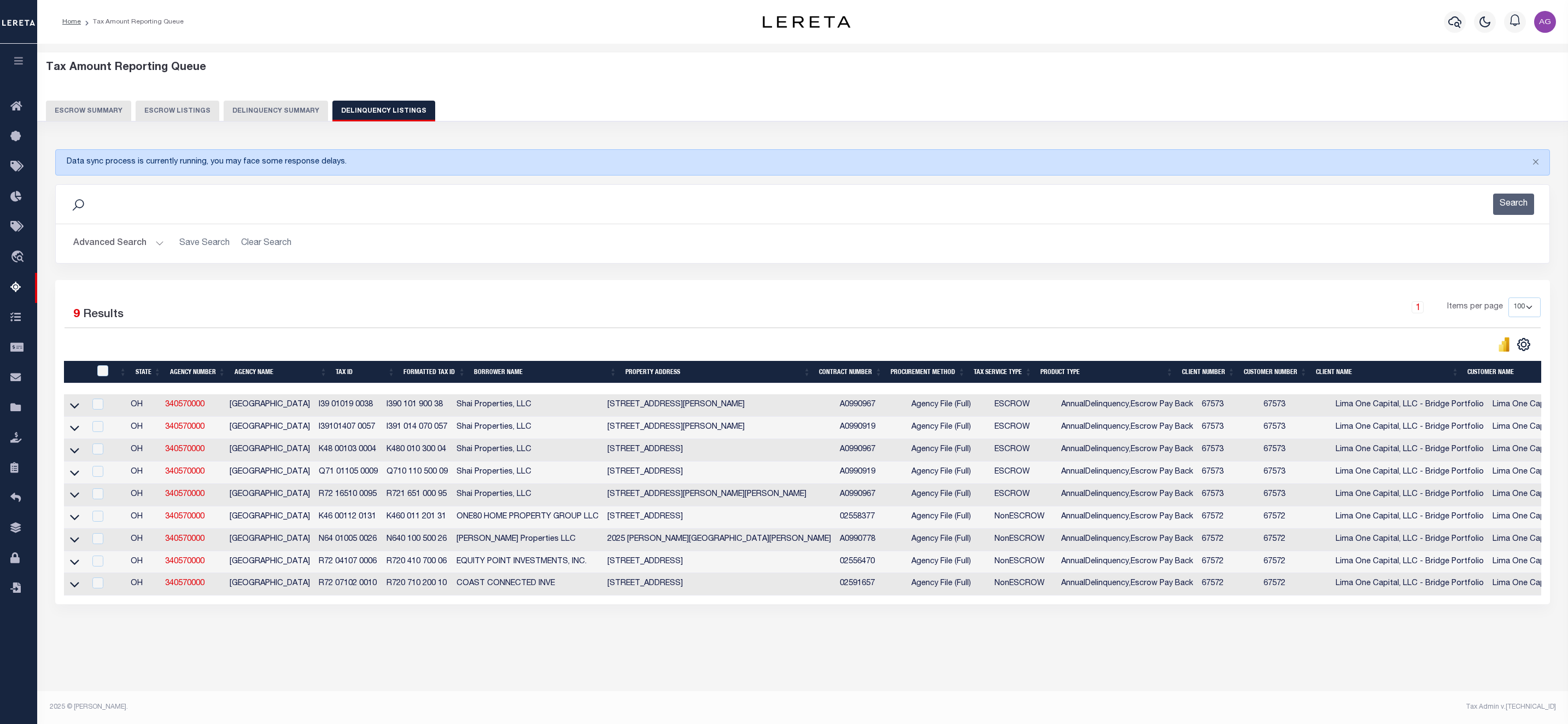
click at [1489, 596] on td "Lima One Capital, LLC - Bridge Portfolio" at bounding box center [1567, 584] width 157 height 23
checkbox input "false"
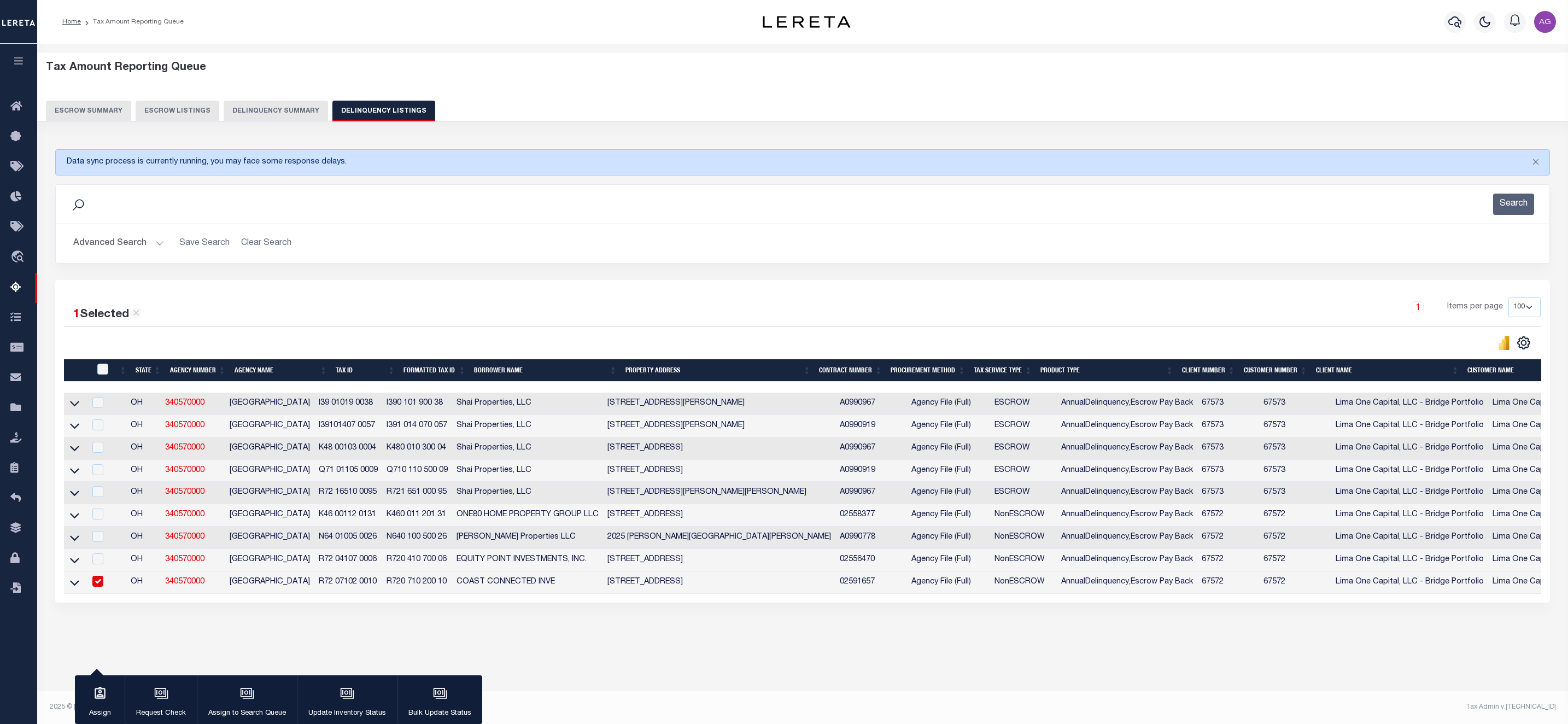
click at [100, 586] on input "checkbox" at bounding box center [98, 582] width 11 height 11
checkbox input "false"
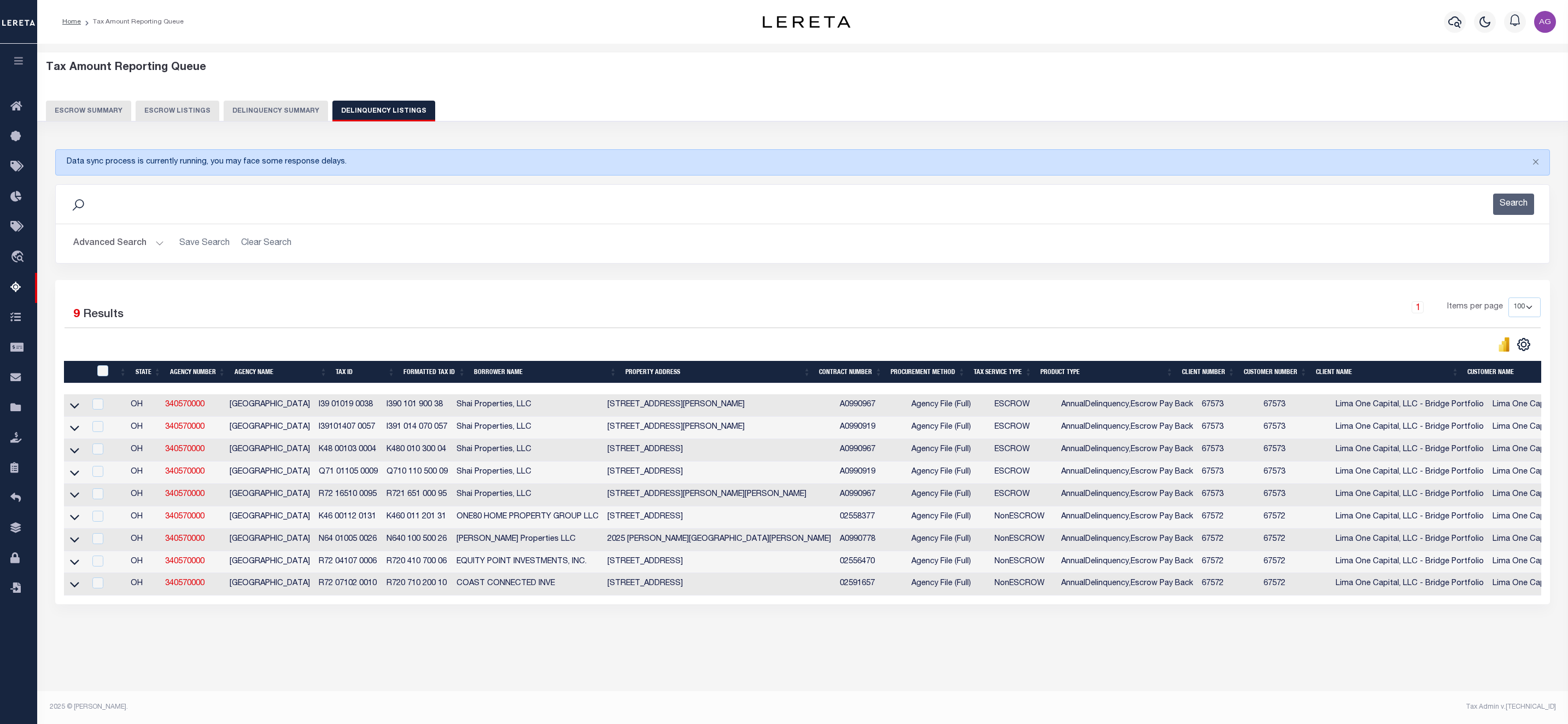
click at [319, 632] on div "Data sync process is currently running, you may face some response delays. Sear…" at bounding box center [803, 387] width 1510 height 499
drag, startPoint x: 331, startPoint y: 407, endPoint x: 390, endPoint y: 412, distance: 59.2
click at [382, 412] on td "I39 01019 0038" at bounding box center [348, 406] width 68 height 23
checkbox input "true"
copy td "I39 01019 0038"
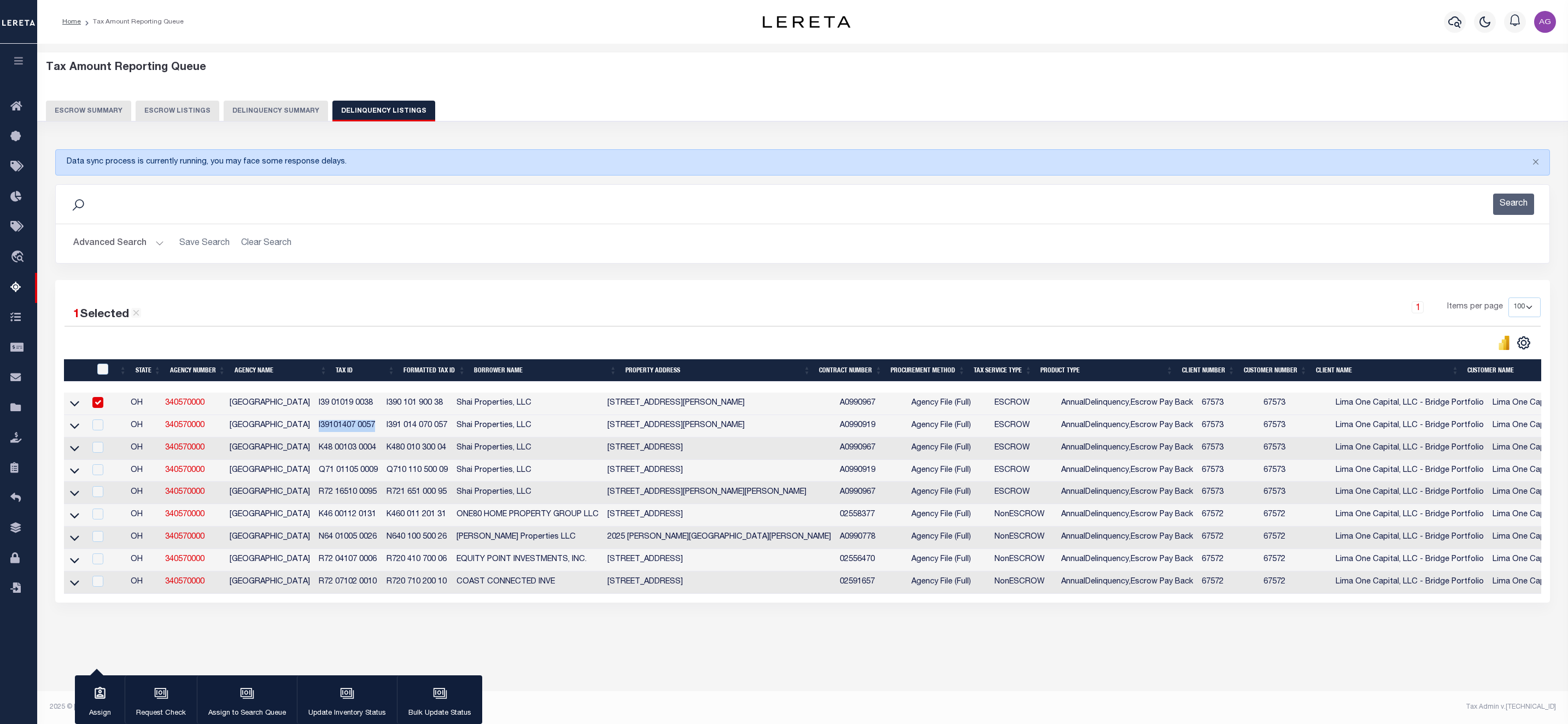
drag, startPoint x: 331, startPoint y: 432, endPoint x: 392, endPoint y: 430, distance: 61.0
click at [382, 430] on td "I39101407 0057" at bounding box center [348, 426] width 68 height 23
checkbox input "true"
copy td "I39101407 0057"
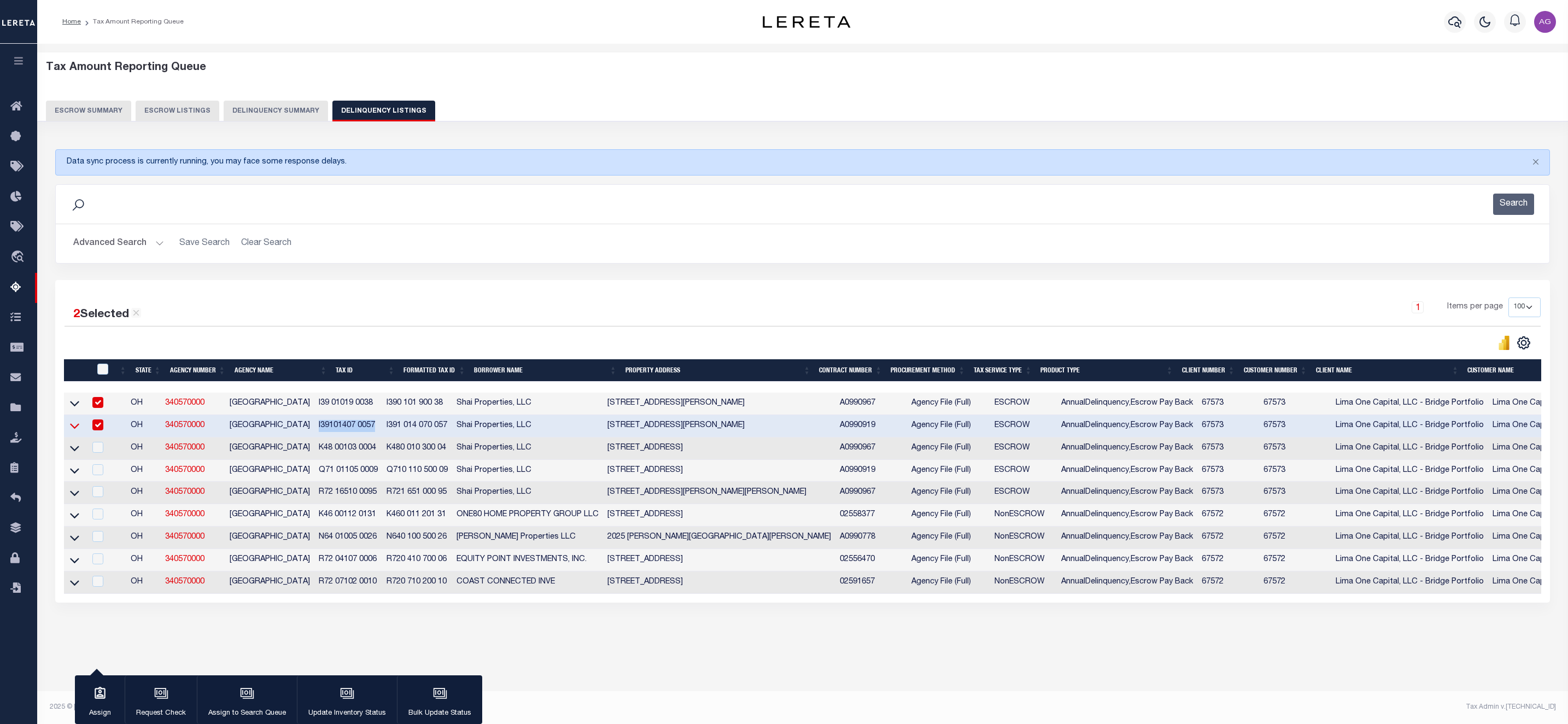
click at [74, 431] on icon at bounding box center [74, 426] width 9 height 12
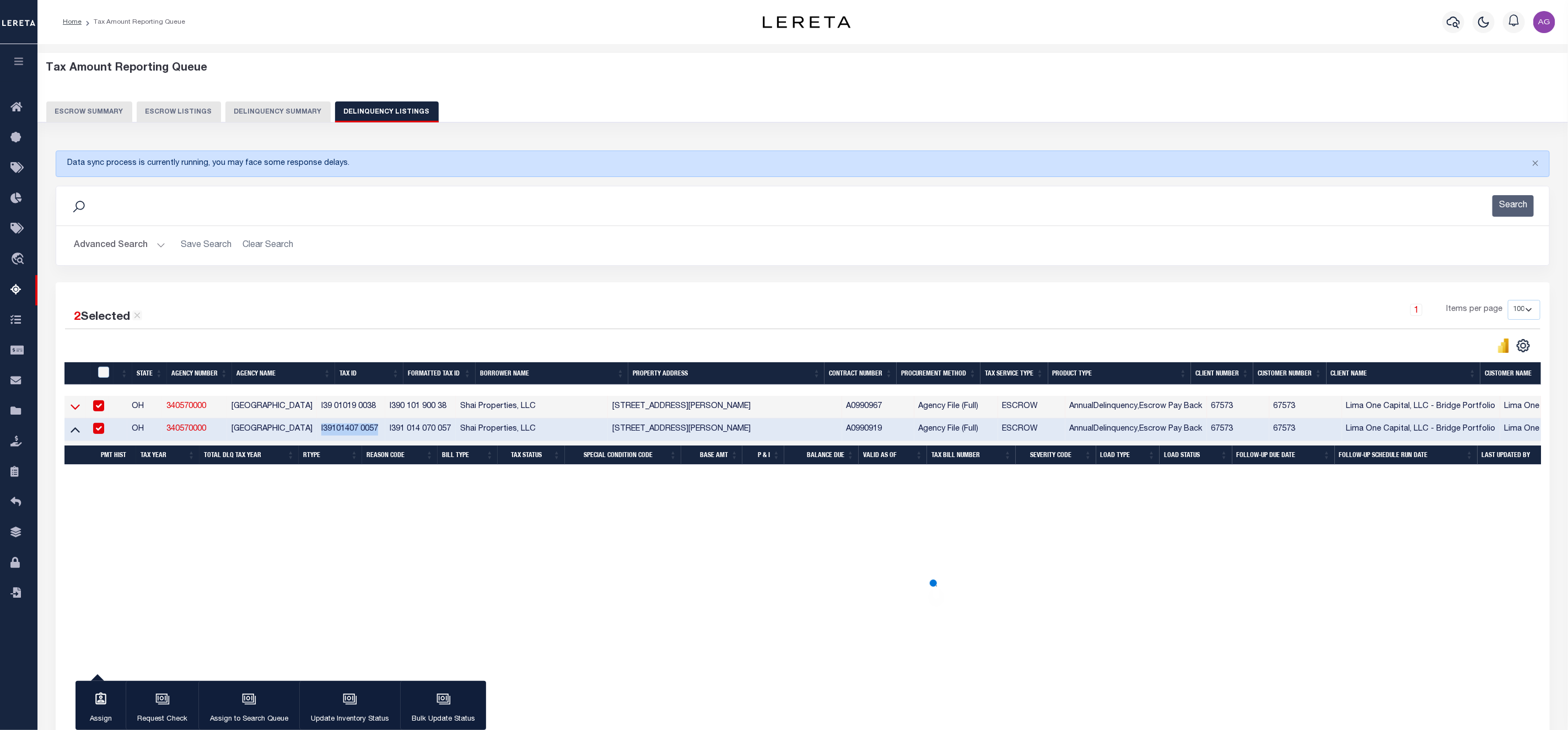
click at [75, 410] on icon at bounding box center [75, 406] width 9 height 12
